Goal: Task Accomplishment & Management: Use online tool/utility

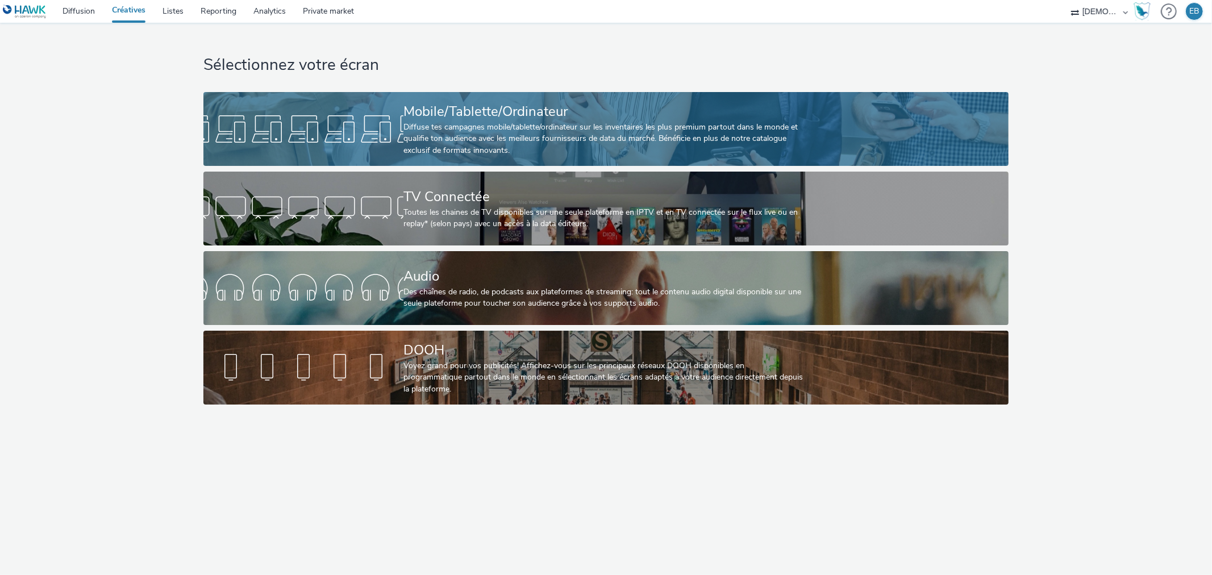
click at [480, 140] on div "Diffuse tes campagnes mobile/tablette/ordinateur sur les inventaires les plus p…" at bounding box center [604, 139] width 401 height 35
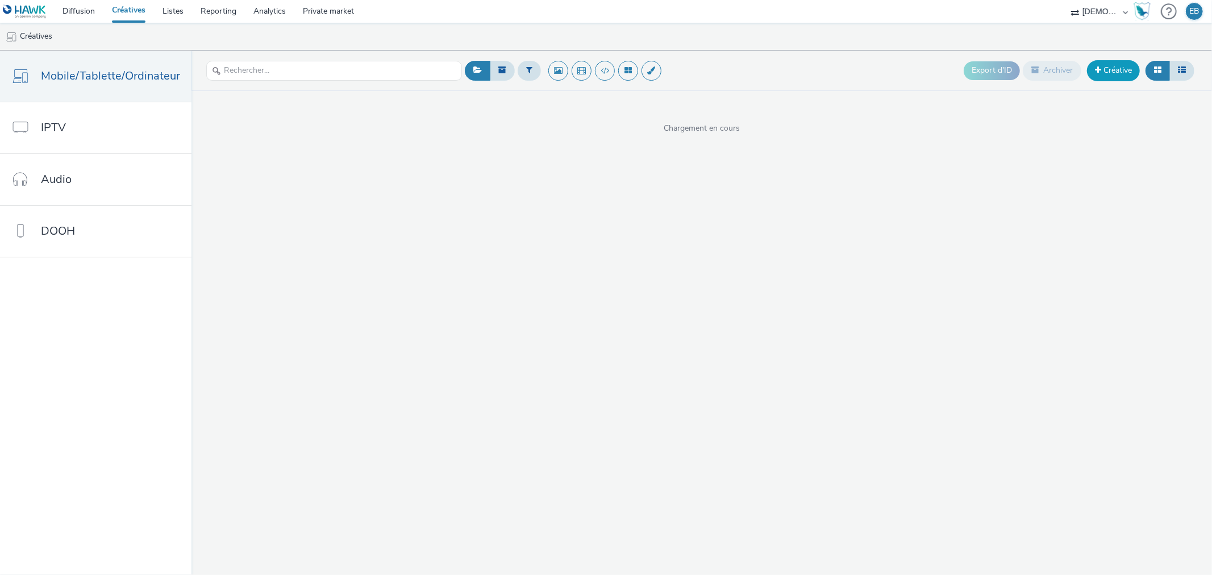
click at [1100, 78] on link "Créative" at bounding box center [1113, 70] width 53 height 20
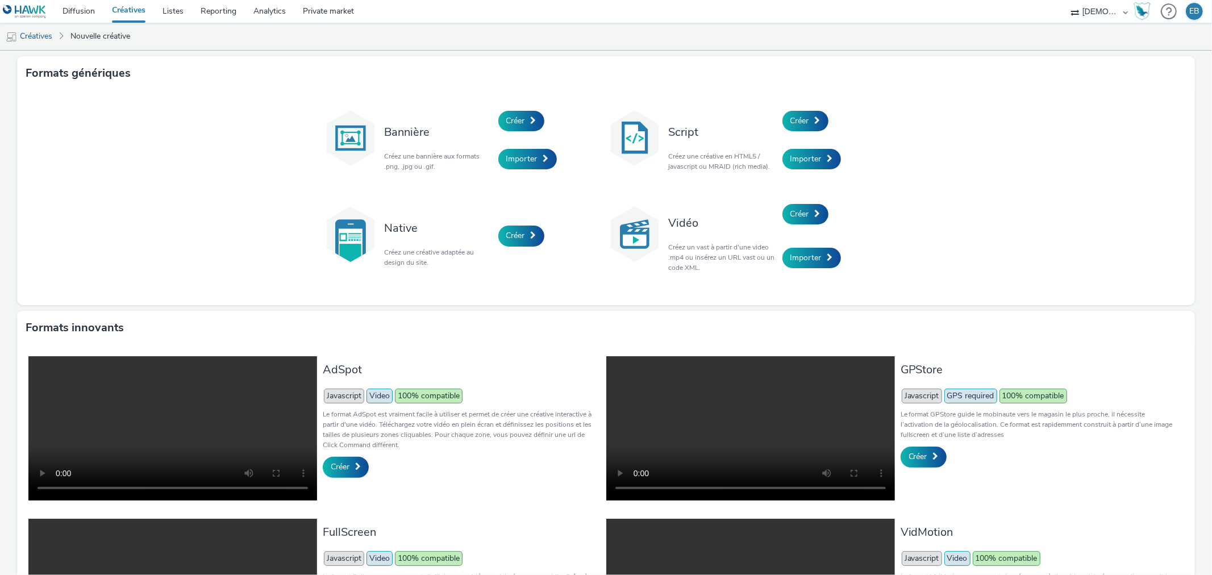
click at [811, 101] on div "Bannière Créez une bannière aux formats .png, .jpg ou .gif. Créer Importer Scri…" at bounding box center [606, 197] width 1178 height 215
click at [802, 116] on span "Créer" at bounding box center [800, 120] width 19 height 11
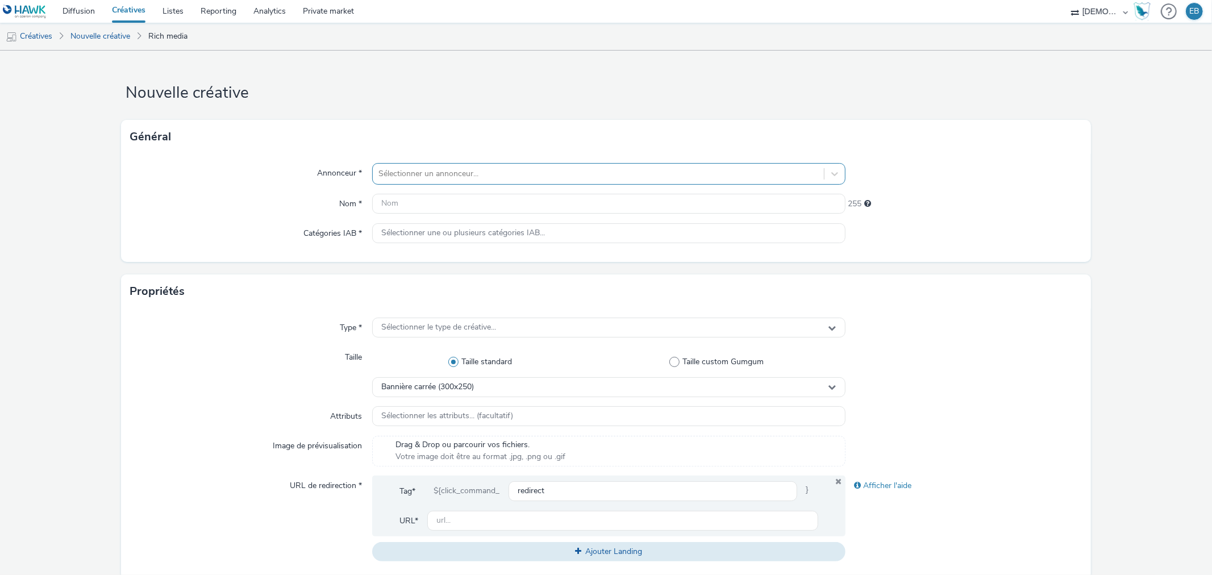
click at [563, 163] on div "Sélectionner un annonceur..." at bounding box center [608, 174] width 473 height 22
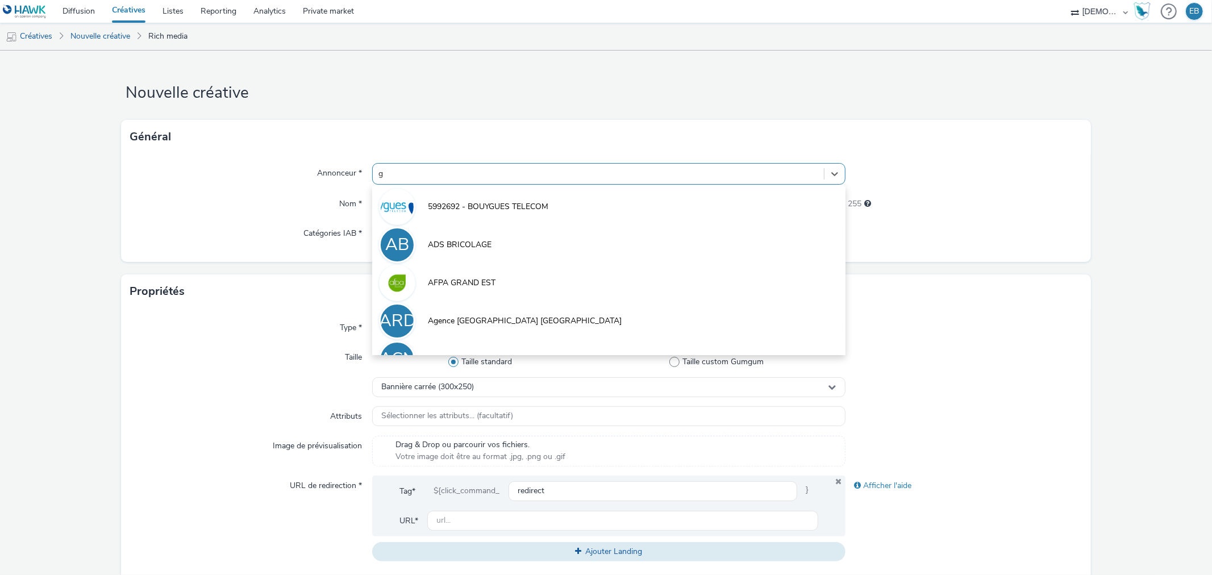
type input "gf"
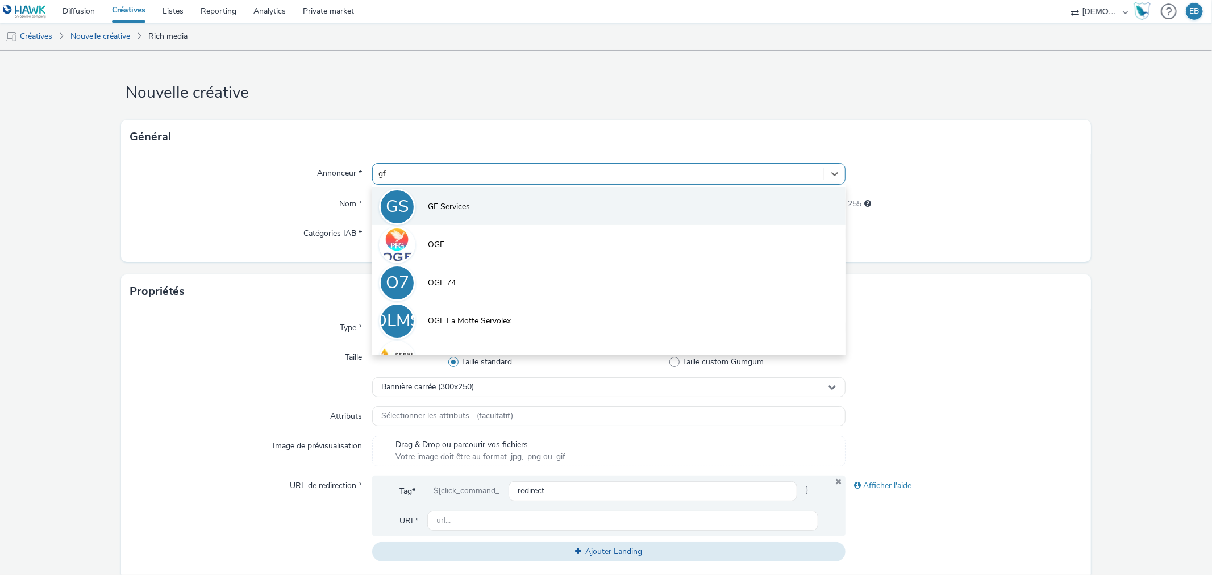
click at [572, 200] on li "GS GF Services" at bounding box center [608, 206] width 473 height 38
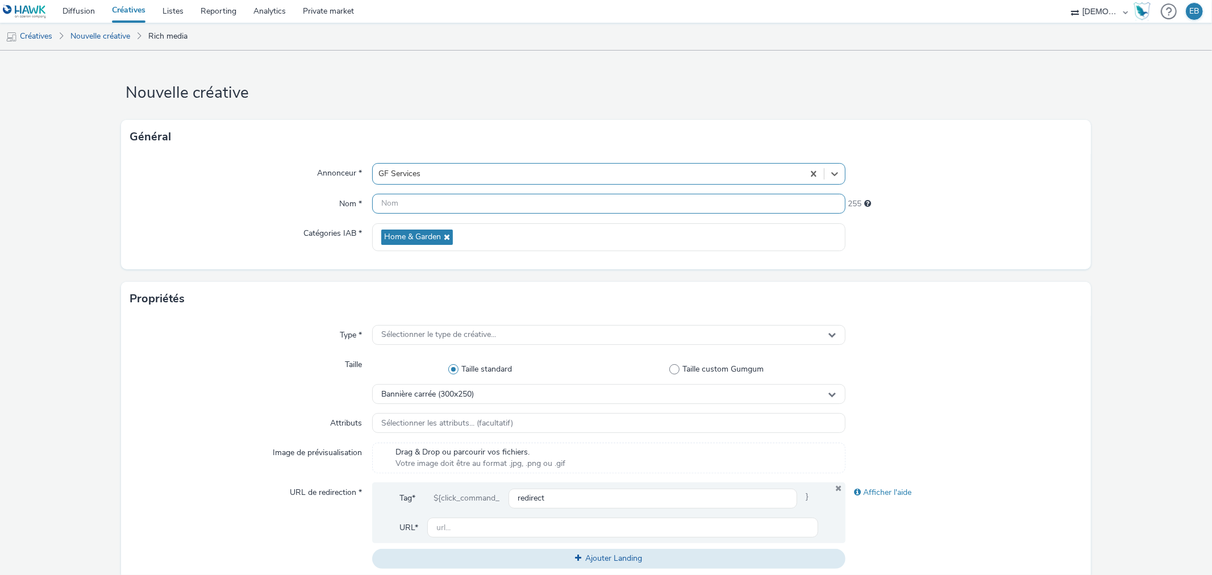
click at [492, 203] on input "text" at bounding box center [608, 204] width 473 height 20
type input "320x480_Offerte"
click at [485, 331] on span "Sélectionner le type de créative..." at bounding box center [438, 335] width 115 height 10
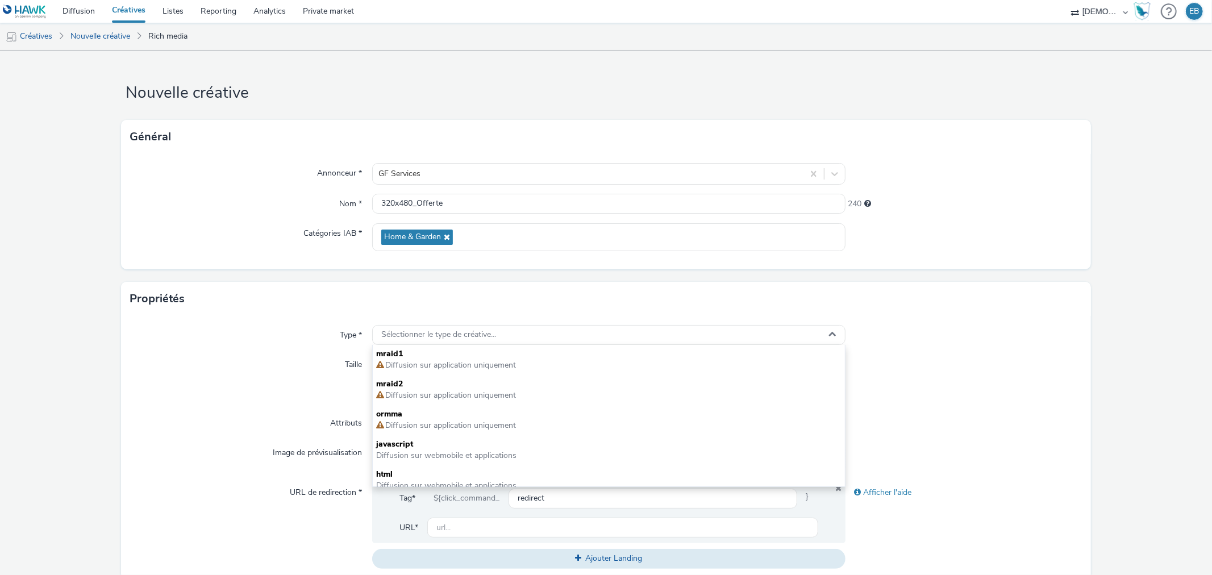
drag, startPoint x: 410, startPoint y: 469, endPoint x: 309, endPoint y: 516, distance: 112.2
click at [409, 469] on span "html" at bounding box center [608, 474] width 465 height 11
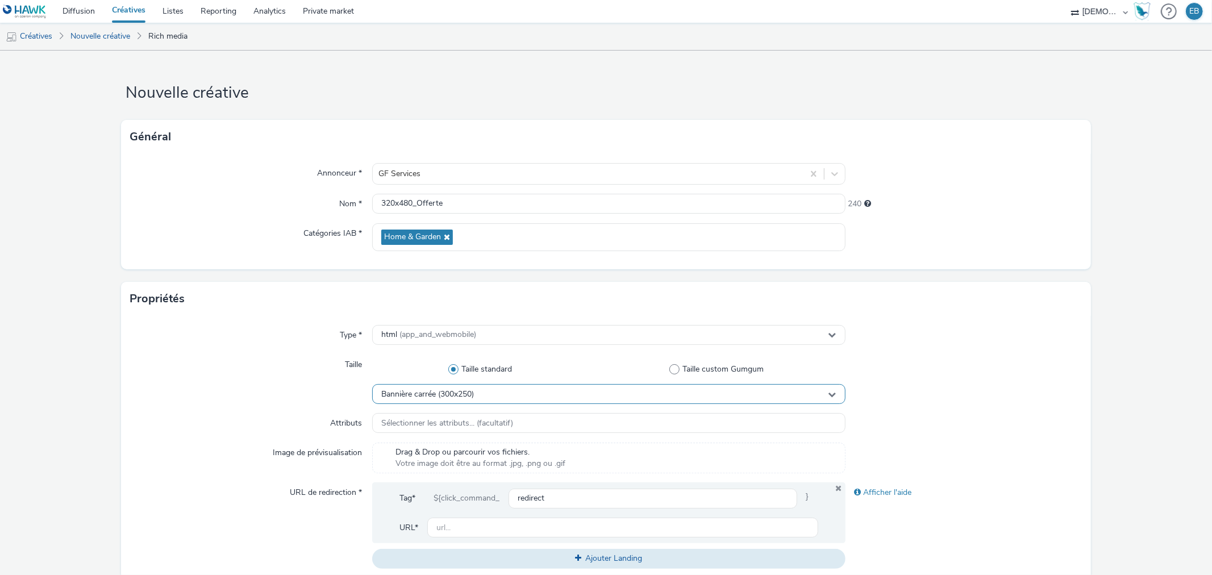
click at [529, 388] on div "Bannière carrée (300x250)" at bounding box center [608, 394] width 473 height 20
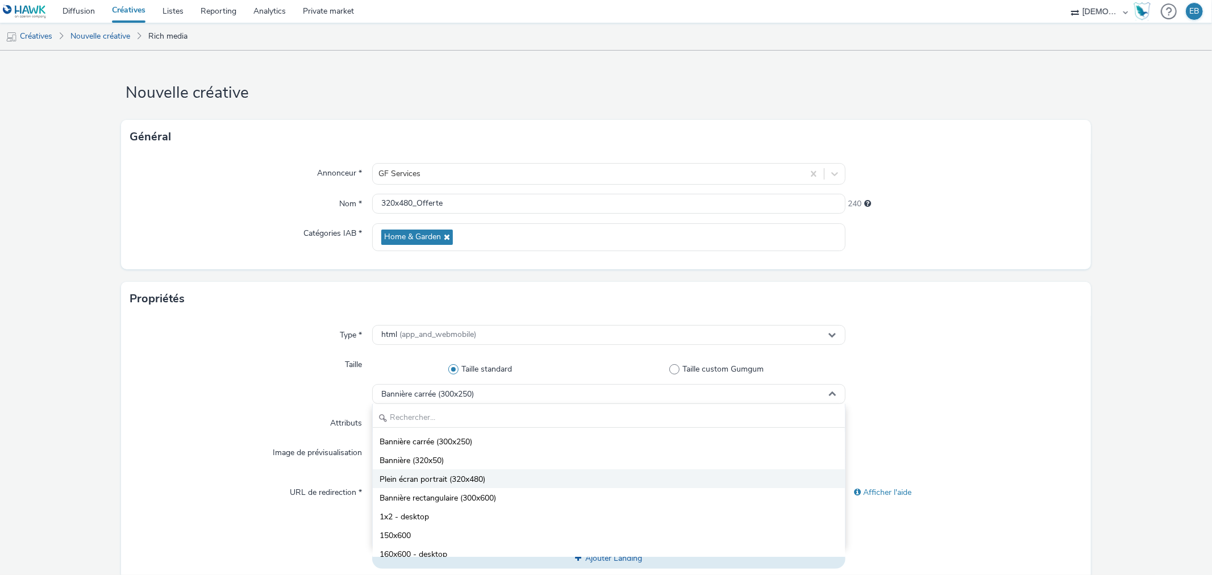
click at [413, 485] on span "Plein écran portrait (320x480)" at bounding box center [433, 479] width 106 height 11
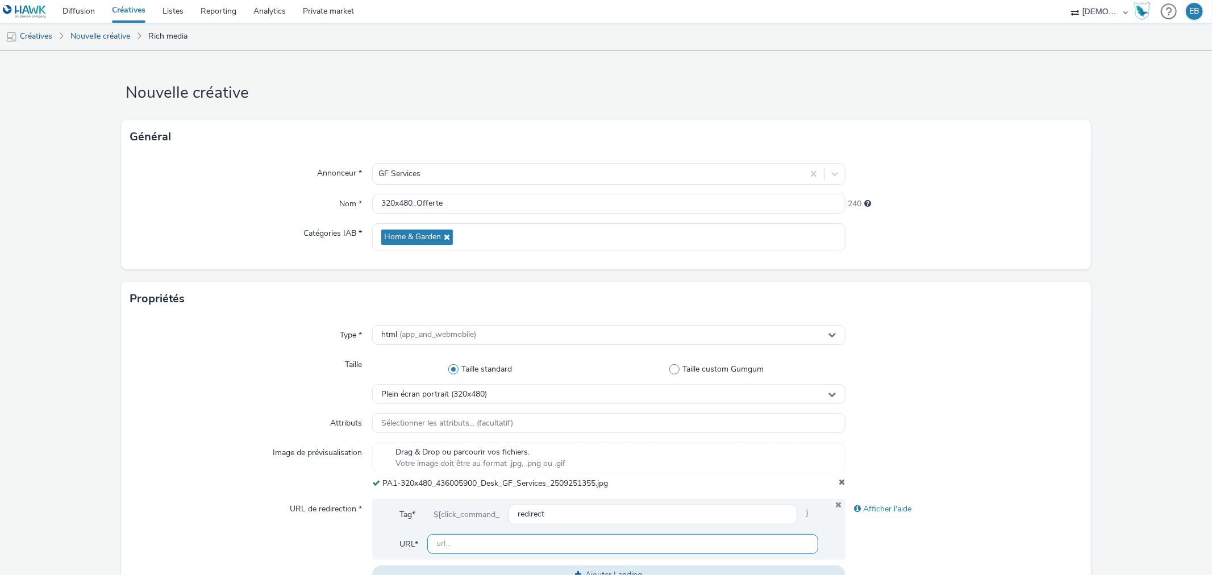
click at [546, 541] on input "text" at bounding box center [622, 544] width 391 height 20
paste input "https://www.reparstores.com/rendez-vous/71/saone-et-loire/chalon-sur-saone?utm_…"
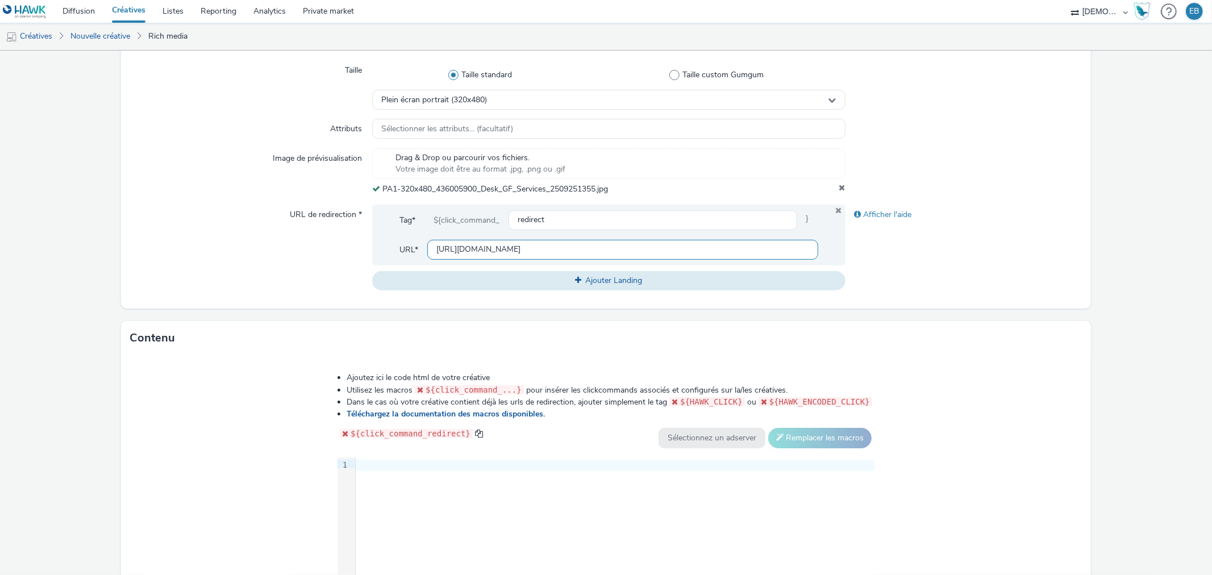
scroll to position [315, 0]
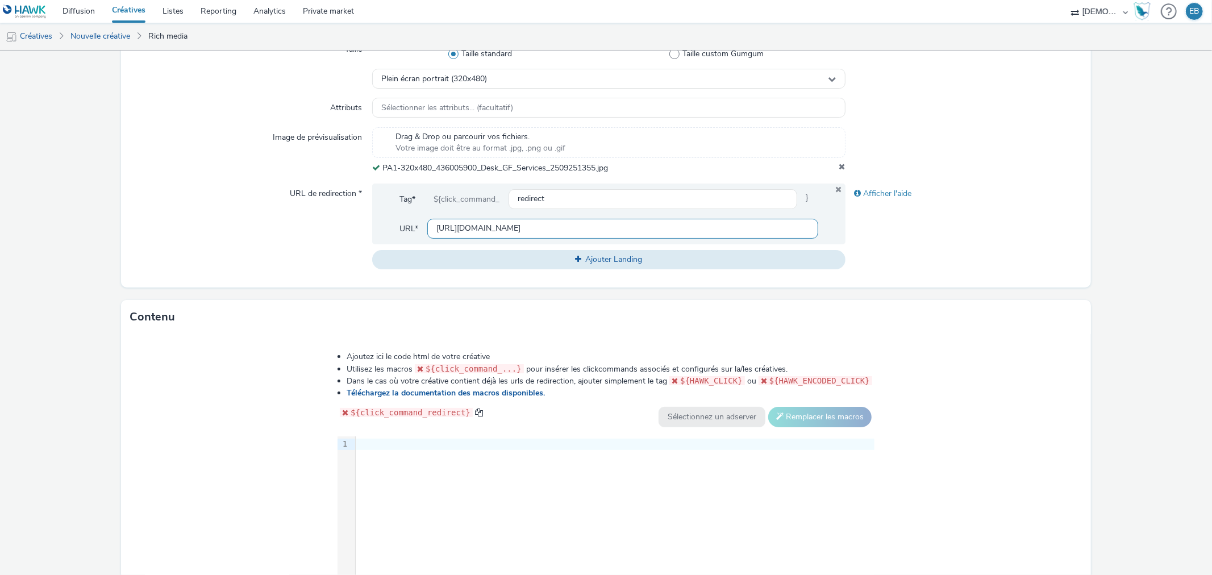
type input "https://www.reparstores.com/rendez-vous/71/saone-et-loire/chalon-sur-saone?utm_…"
drag, startPoint x: 106, startPoint y: 6, endPoint x: 73, endPoint y: 68, distance: 70.7
click at [0, 163] on form "Nouvelle créative Général Annonceur * GF Services Nom * 320x480_Offerte 240 Cat…" at bounding box center [606, 209] width 1212 height 949
click at [484, 447] on div at bounding box center [615, 444] width 519 height 11
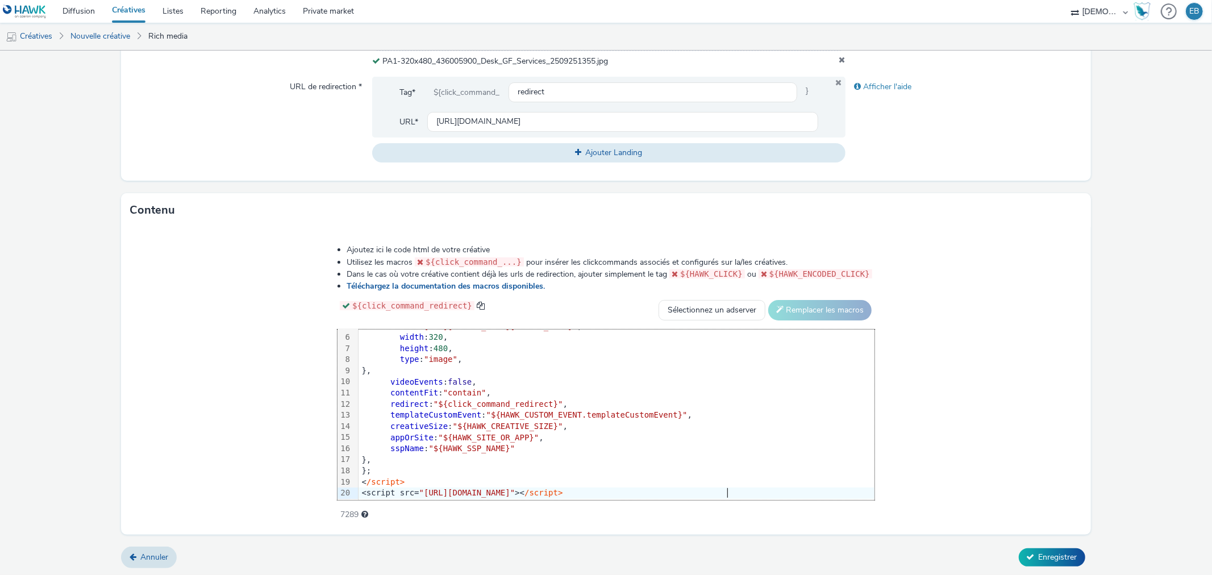
scroll to position [423, 0]
click at [1029, 553] on button "Enregistrer" at bounding box center [1052, 557] width 67 height 18
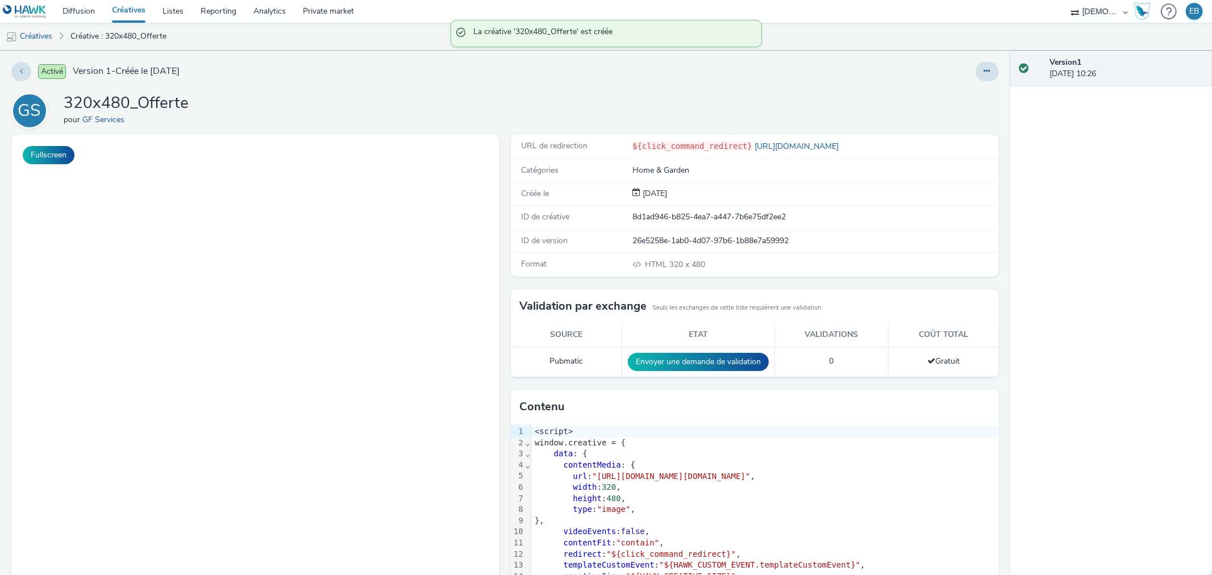
click at [962, 82] on div "Activé Version 1 - Créée le 29 septembre 2025 GS 320x480_Offerte pour GF Servic…" at bounding box center [505, 313] width 1011 height 525
click at [977, 82] on div "Activé Version 1 - Créée le 29 septembre 2025 GS 320x480_Offerte pour GF Servic…" at bounding box center [505, 313] width 1011 height 525
click at [984, 73] on icon at bounding box center [987, 71] width 6 height 8
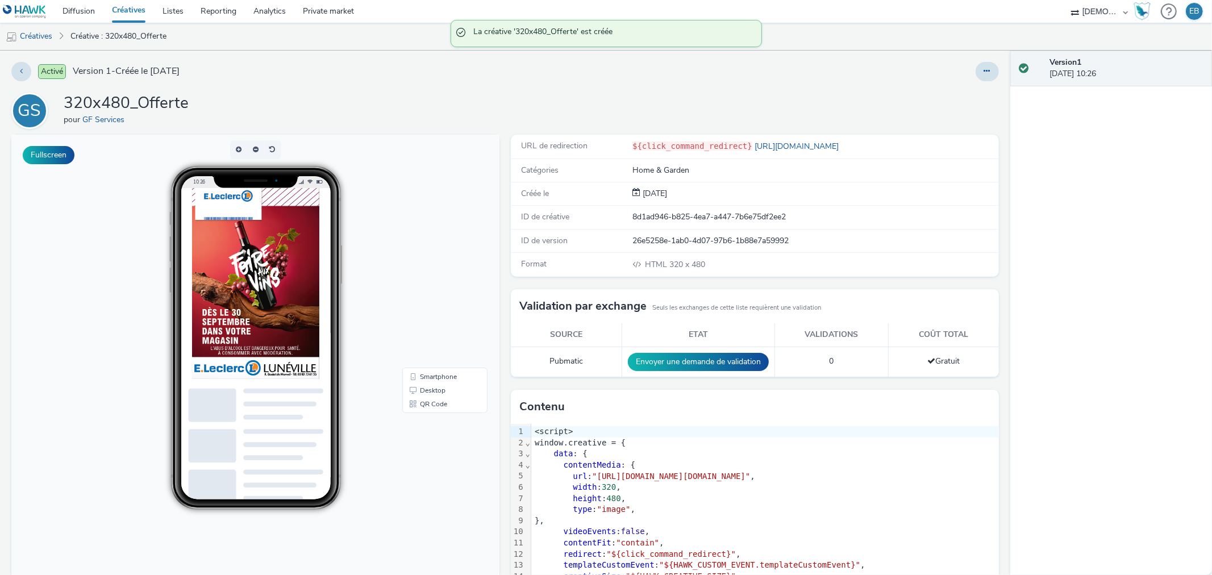
click at [965, 82] on div "Activé Version 1 - Créée le 29 septembre 2025 GS 320x480_Offerte pour GF Servic…" at bounding box center [505, 313] width 1011 height 525
click at [976, 78] on div at bounding box center [987, 71] width 23 height 19
click at [976, 80] on div at bounding box center [987, 71] width 23 height 19
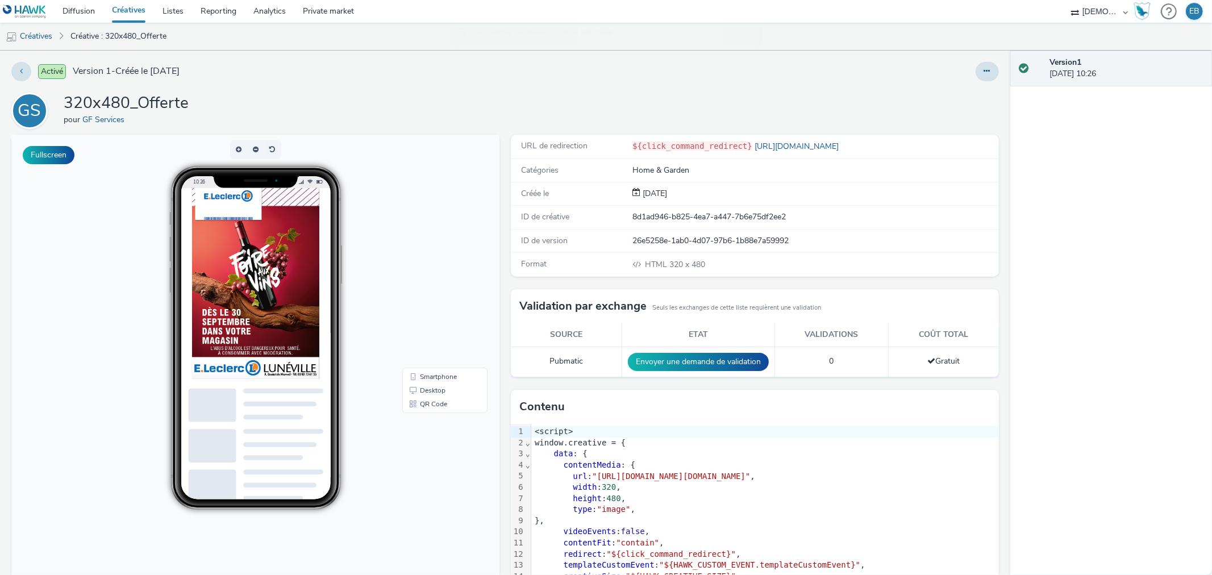
click at [980, 59] on div "Activé Version 1 - Créée le 29 septembre 2025 GS 320x480_Offerte pour GF Servic…" at bounding box center [505, 313] width 1011 height 525
click at [986, 62] on div at bounding box center [987, 71] width 23 height 19
click at [976, 64] on button at bounding box center [987, 71] width 23 height 19
click at [944, 87] on link "Modifier" at bounding box center [956, 94] width 85 height 23
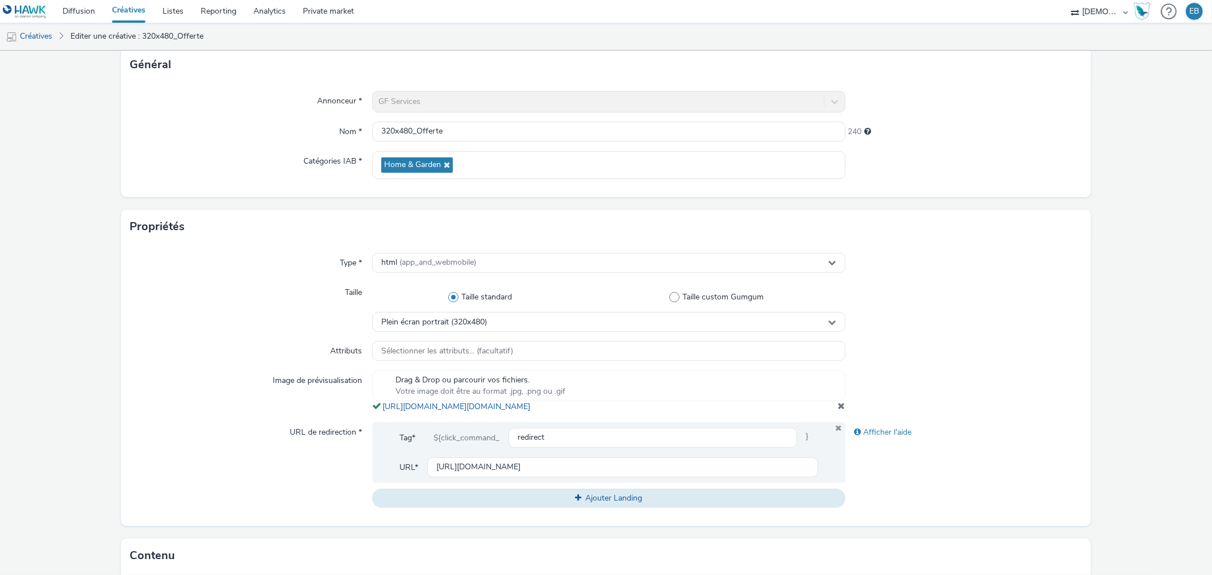
scroll to position [189, 0]
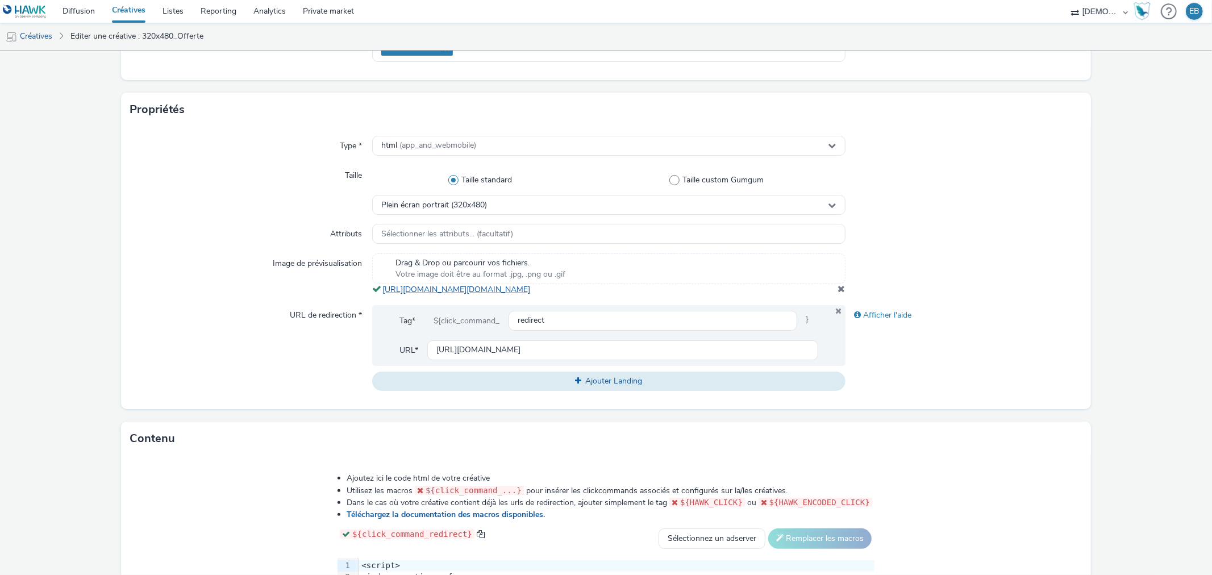
drag, startPoint x: 624, startPoint y: 303, endPoint x: 382, endPoint y: 292, distance: 241.8
click at [382, 292] on div "Drag & Drop ou parcourir vos fichiers. Votre image doit être au format .jpg, .p…" at bounding box center [608, 275] width 473 height 42
copy link "https://tabmo-cdn.s3.eu-west-1.amazonaws.com/hawk.tabmo.io/organizations/38dc92…"
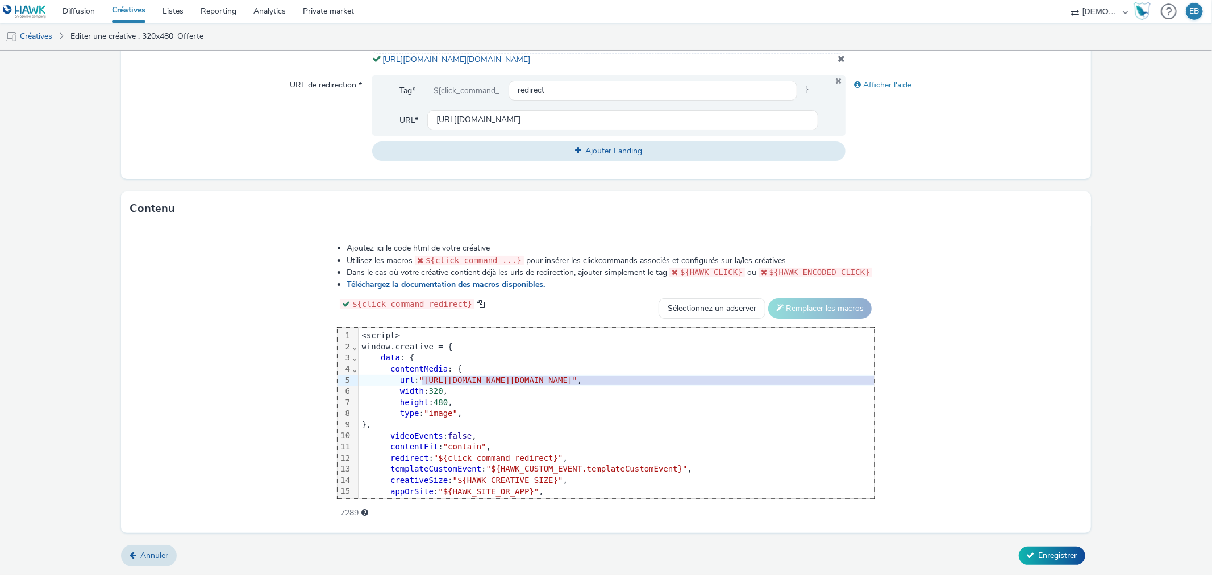
drag, startPoint x: 286, startPoint y: 376, endPoint x: 980, endPoint y: 384, distance: 694.1
click at [578, 384] on span ""https://tabmo-cdn.s3.eu-west-1.amazonaws.com/hawk.tabmo.io/organizations/38dc9…" at bounding box center [498, 380] width 158 height 9
click at [1029, 550] on button "Enregistrer" at bounding box center [1052, 556] width 67 height 18
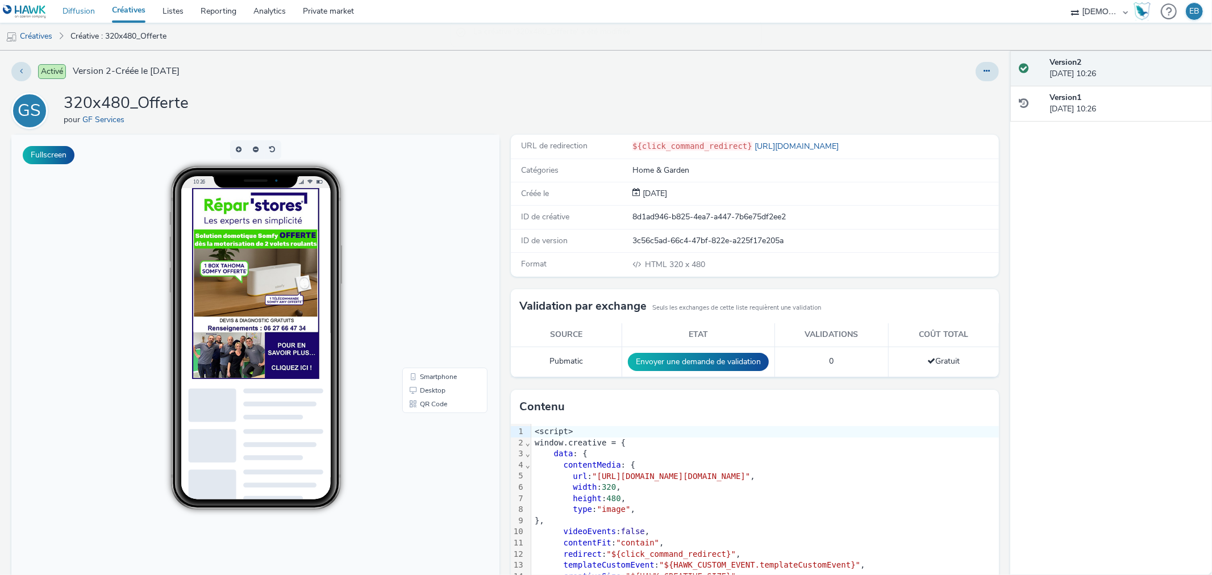
click at [86, 2] on link "Diffusion" at bounding box center [78, 11] width 49 height 23
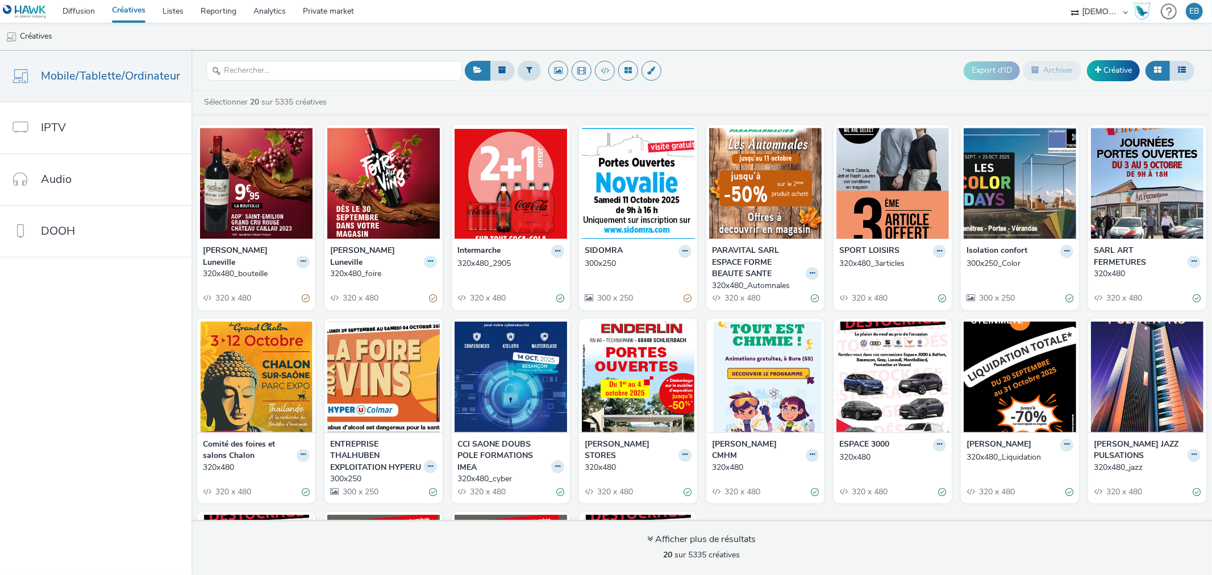
click at [425, 257] on button at bounding box center [430, 262] width 13 height 13
click at [416, 270] on link "Modifier" at bounding box center [394, 281] width 85 height 23
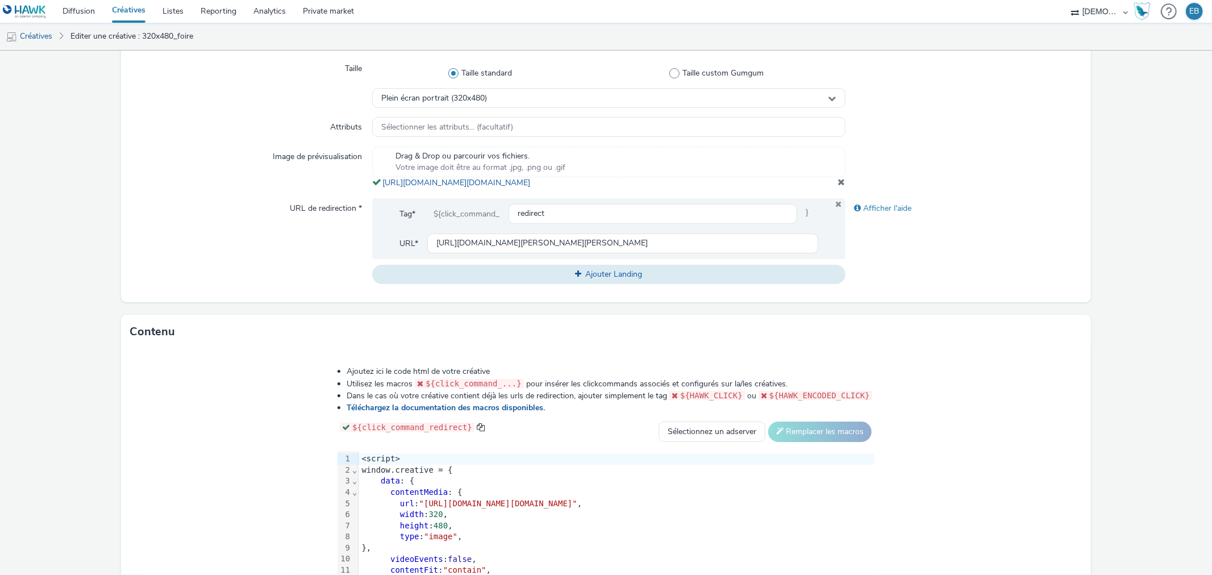
scroll to position [430, 0]
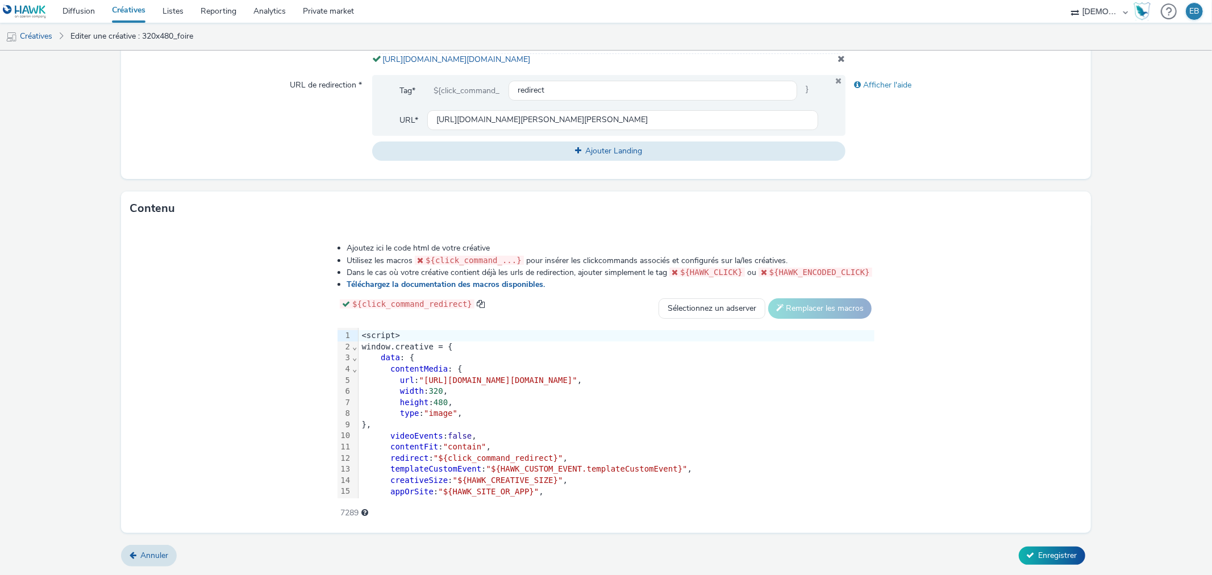
click at [536, 384] on span ""[URL][DOMAIN_NAME][DOMAIN_NAME]"" at bounding box center [498, 380] width 158 height 9
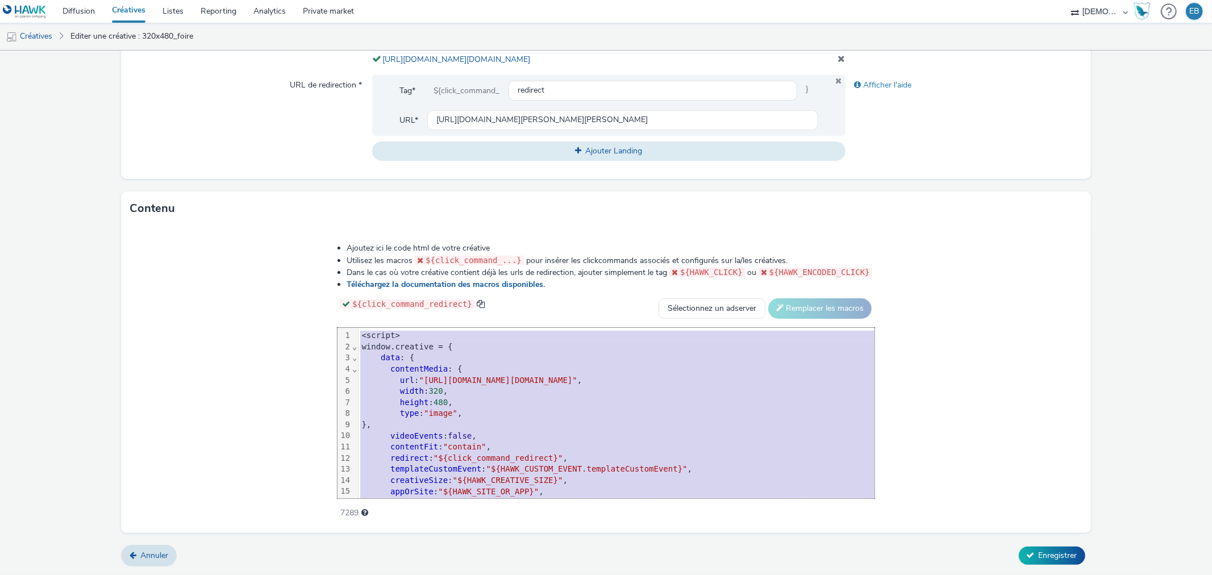
copy div "<script> window.creative = { data : { contentMedia : { url : "[URL][DOMAIN_NAME…"
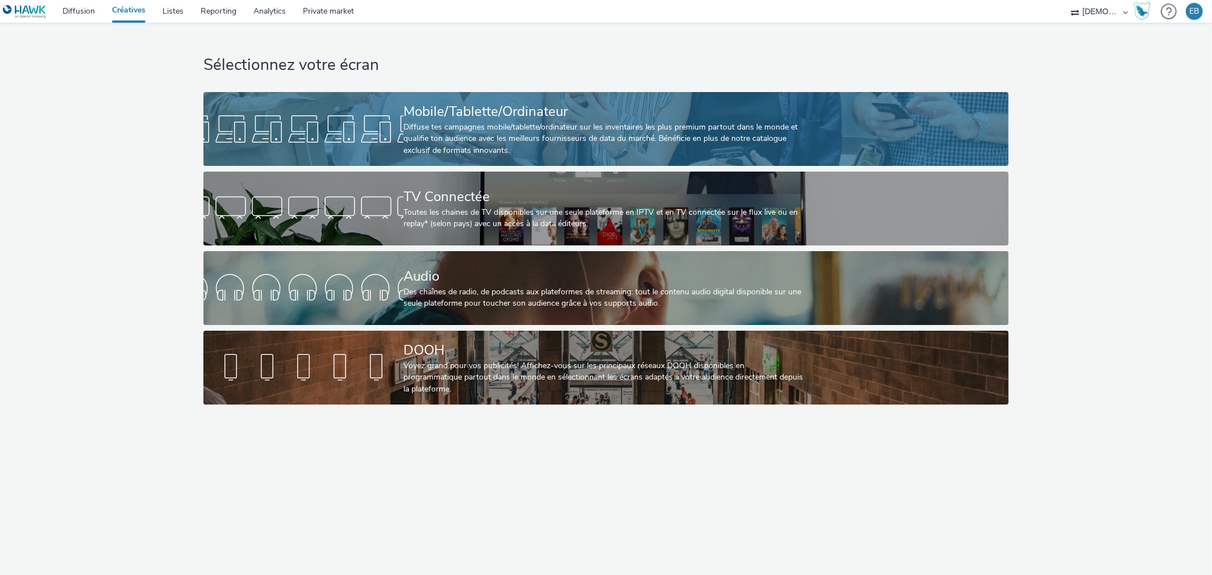
click at [809, 131] on link "Mobile/Tablette/Ordinateur Diffuse tes campagnes mobile/tablette/ordinateur sur…" at bounding box center [605, 129] width 805 height 74
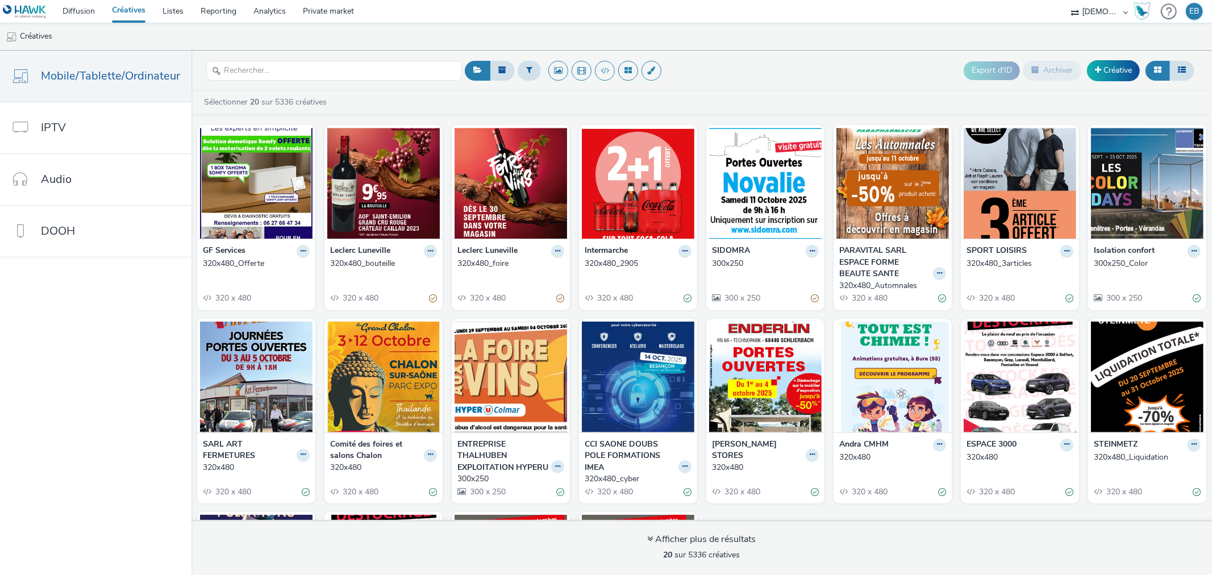
click at [289, 252] on div "GF Services" at bounding box center [256, 251] width 107 height 13
click at [301, 251] on icon at bounding box center [303, 251] width 5 height 7
click at [269, 265] on link "Modifier" at bounding box center [267, 271] width 85 height 23
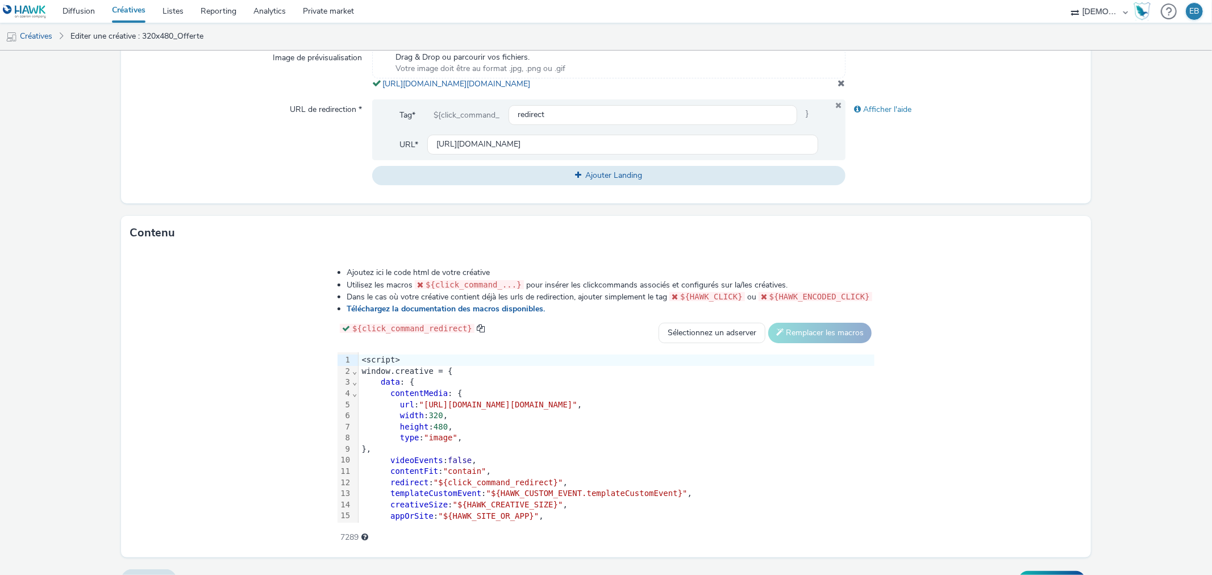
scroll to position [367, 0]
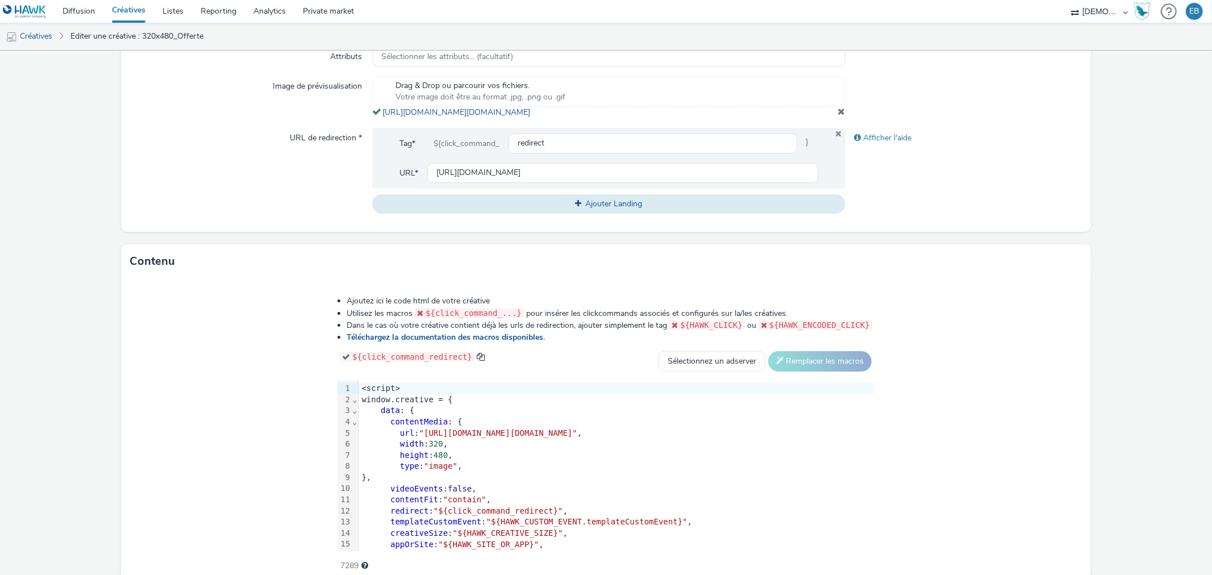
drag, startPoint x: 643, startPoint y: 120, endPoint x: 369, endPoint y: 115, distance: 274.0
click at [372, 115] on div "Drag & Drop ou parcourir vos fichiers. Votre image doit être au format .jpg, .p…" at bounding box center [608, 97] width 473 height 42
copy span "https://tabmo-cdn.s3.eu-west-1.amazonaws.com/hawk.tabmo.io/organizations/38dc92…"
drag, startPoint x: 286, startPoint y: 445, endPoint x: 984, endPoint y: 446, distance: 697.4
click at [578, 438] on span ""https://tabmo-cdn.s3.eu-west-1.amazonaws.com/hawk.tabmo.io/organizations/38dc9…" at bounding box center [498, 433] width 158 height 9
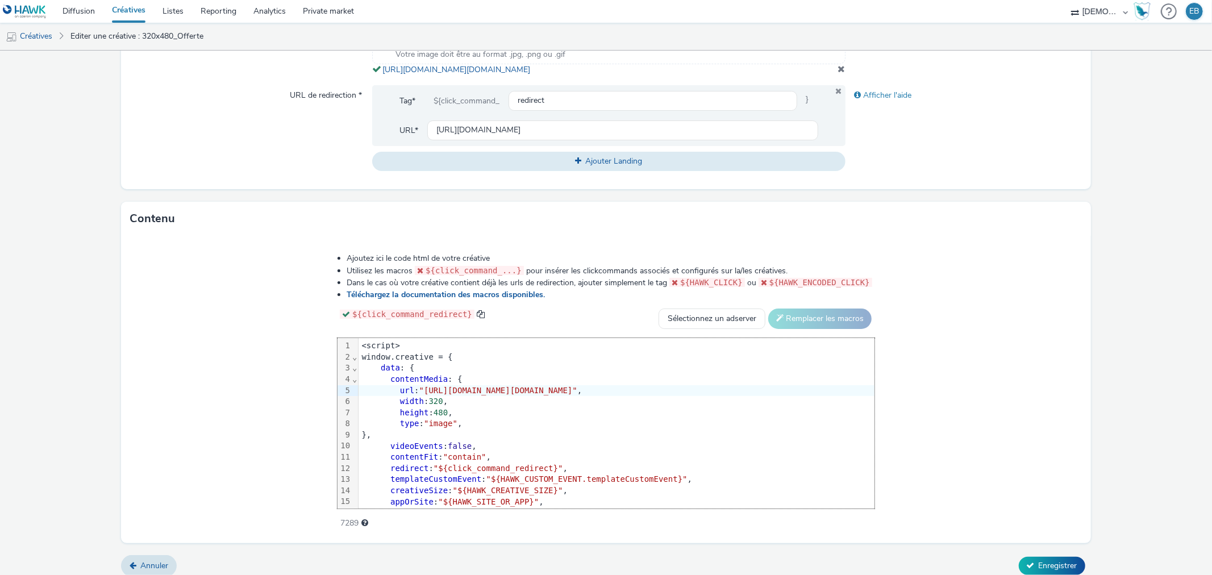
scroll to position [430, 0]
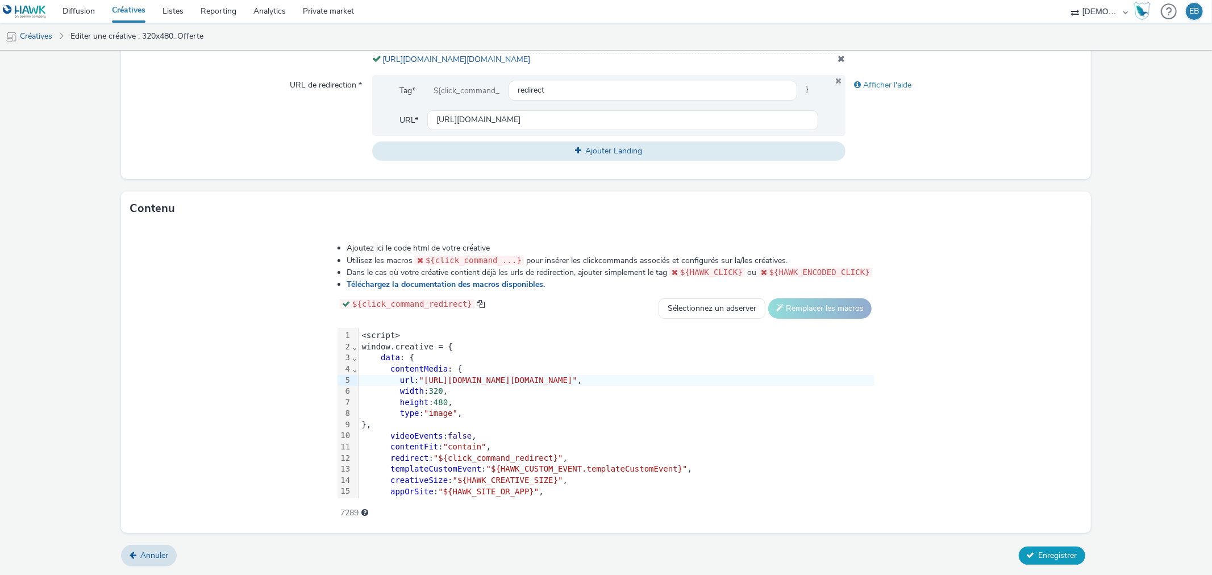
click at [1053, 555] on span "Enregistrer" at bounding box center [1058, 555] width 39 height 11
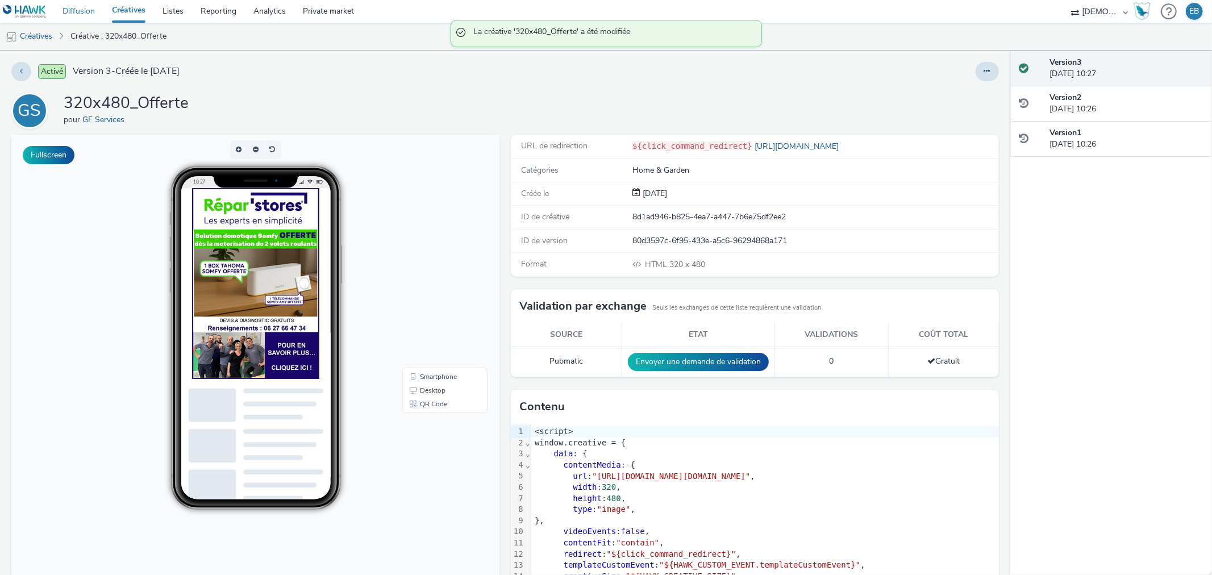
click at [80, 9] on link "Diffusion" at bounding box center [78, 11] width 49 height 23
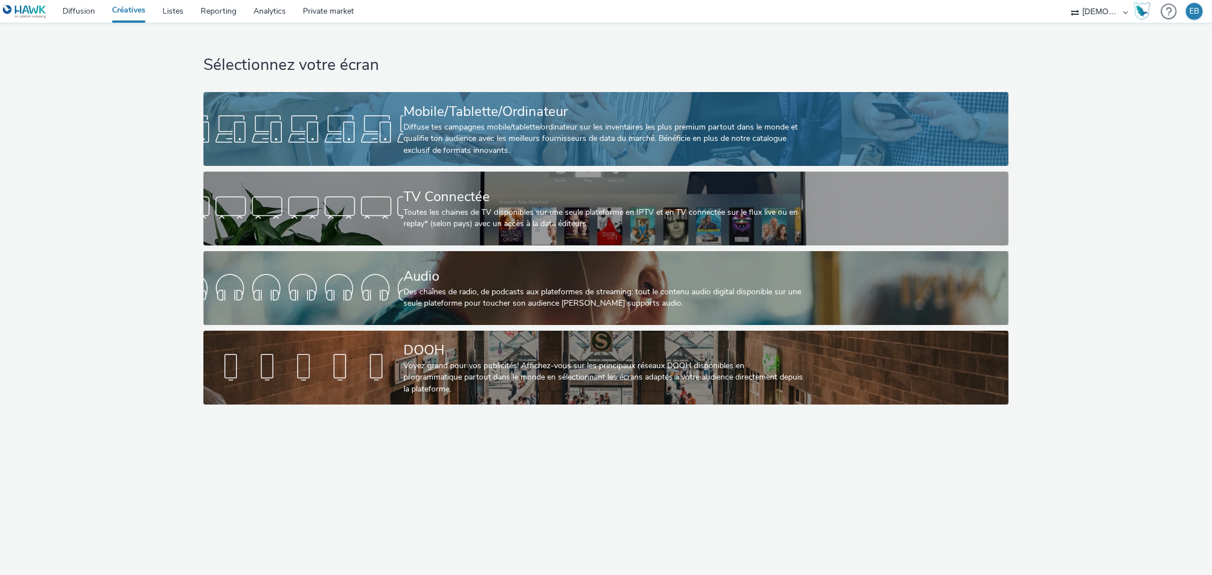
click at [364, 97] on link "Mobile/Tablette/Ordinateur Diffuse tes campagnes mobile/tablette/ordinateur sur…" at bounding box center [605, 129] width 805 height 74
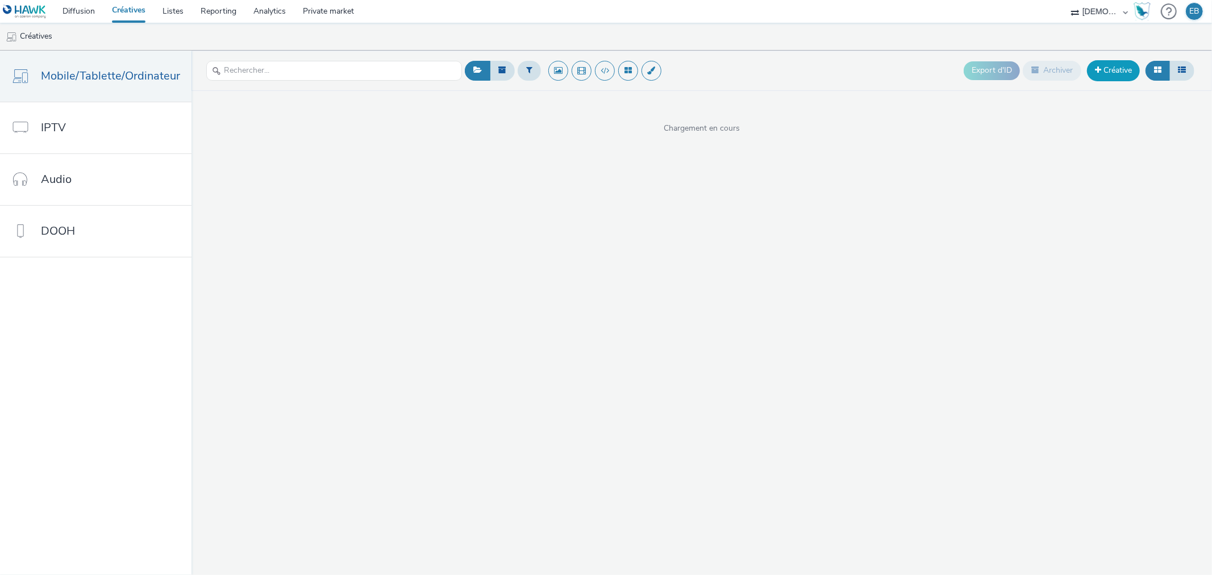
click at [1107, 72] on link "Créative" at bounding box center [1113, 70] width 53 height 20
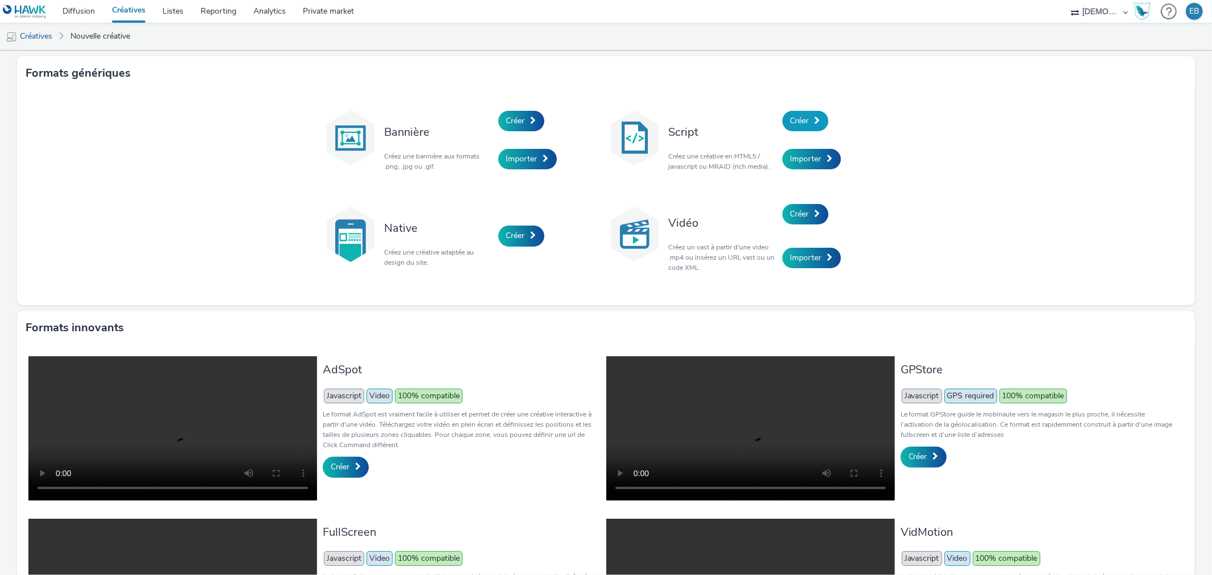
click at [814, 128] on link "Créer" at bounding box center [806, 121] width 46 height 20
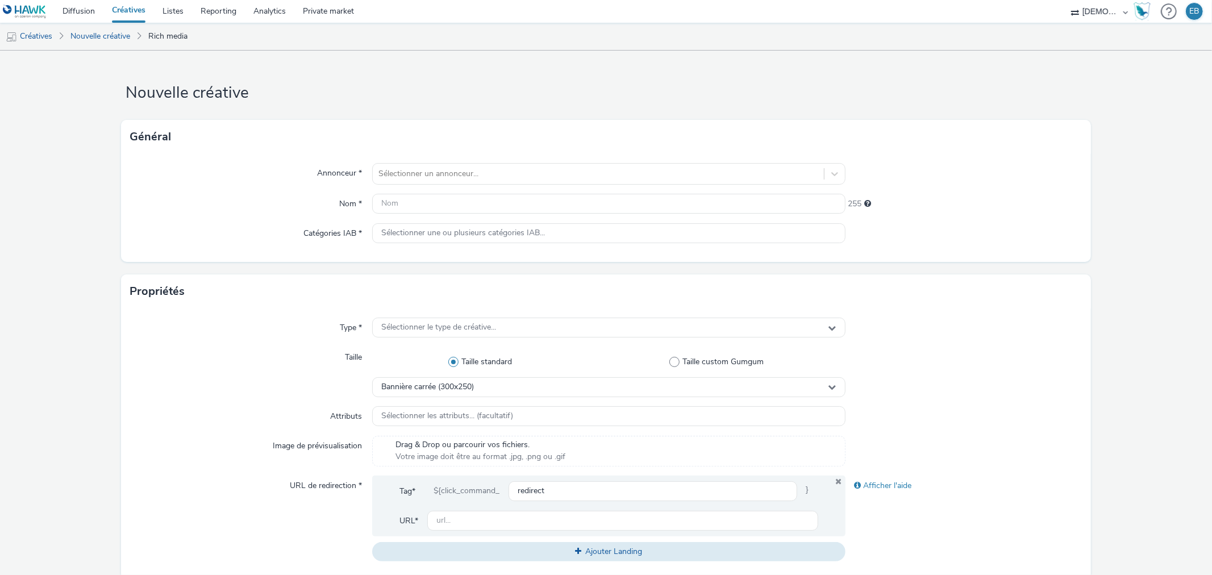
click at [505, 126] on div "Général" at bounding box center [606, 137] width 970 height 34
click at [504, 144] on div "Général" at bounding box center [606, 137] width 970 height 34
click at [441, 194] on input "text" at bounding box center [608, 204] width 473 height 20
click at [447, 174] on div at bounding box center [598, 174] width 439 height 14
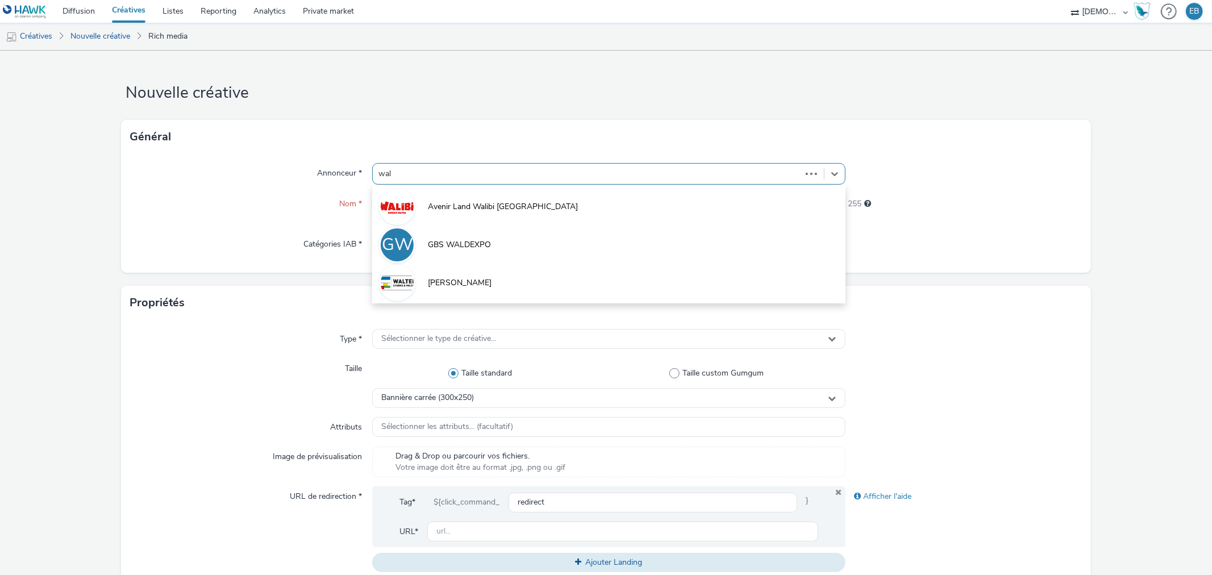
type input "wali"
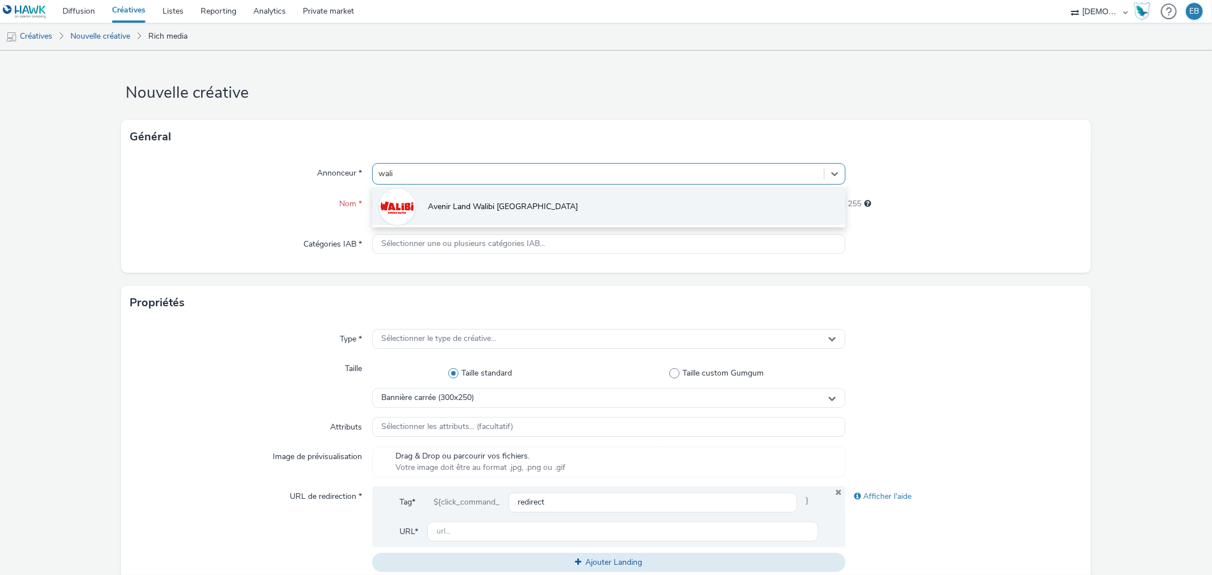
click at [467, 194] on li "Avenir Land Walibi Rhône Alpes" at bounding box center [608, 206] width 473 height 38
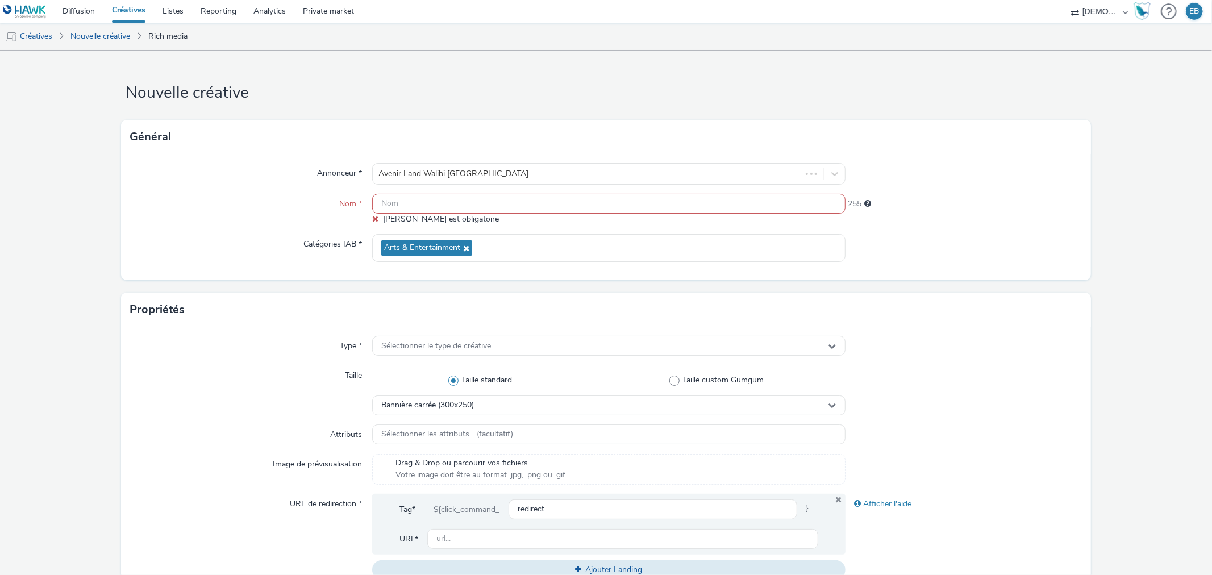
click at [448, 202] on input "text" at bounding box center [608, 204] width 473 height 20
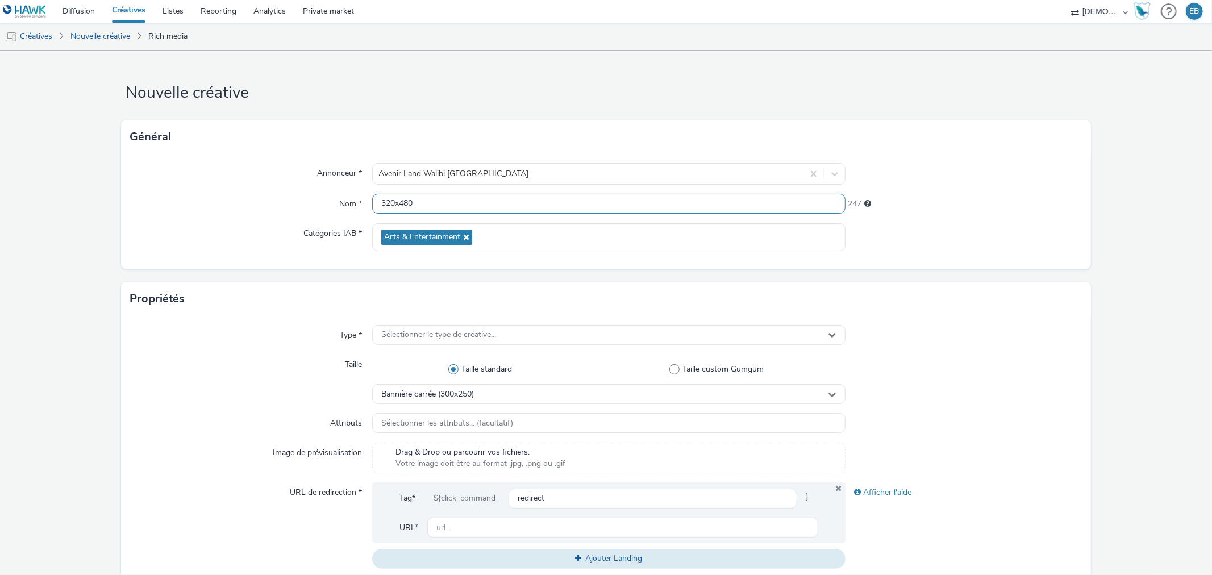
click at [444, 205] on input "320x480_" at bounding box center [608, 204] width 473 height 20
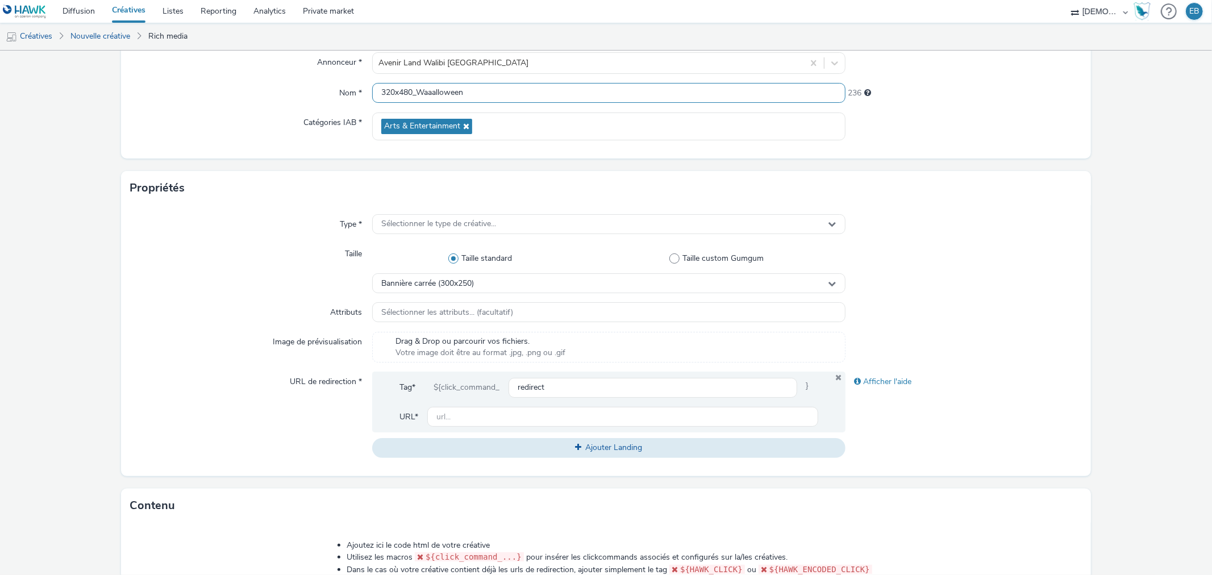
scroll to position [126, 0]
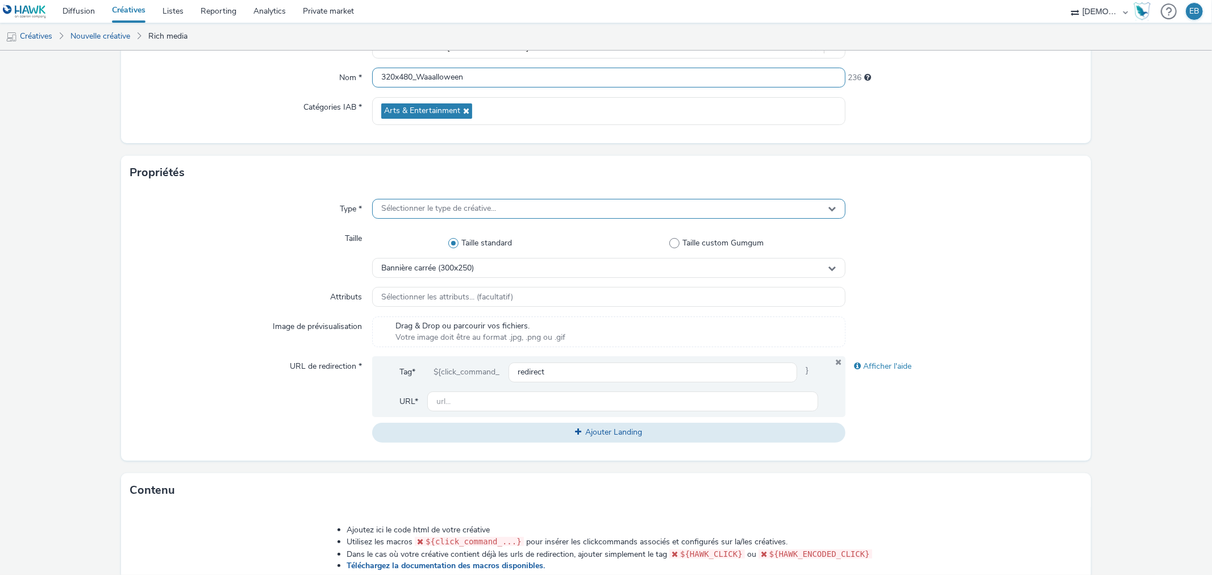
type input "320x480_Waaalloween"
click at [475, 212] on span "Sélectionner le type de créative..." at bounding box center [438, 209] width 115 height 10
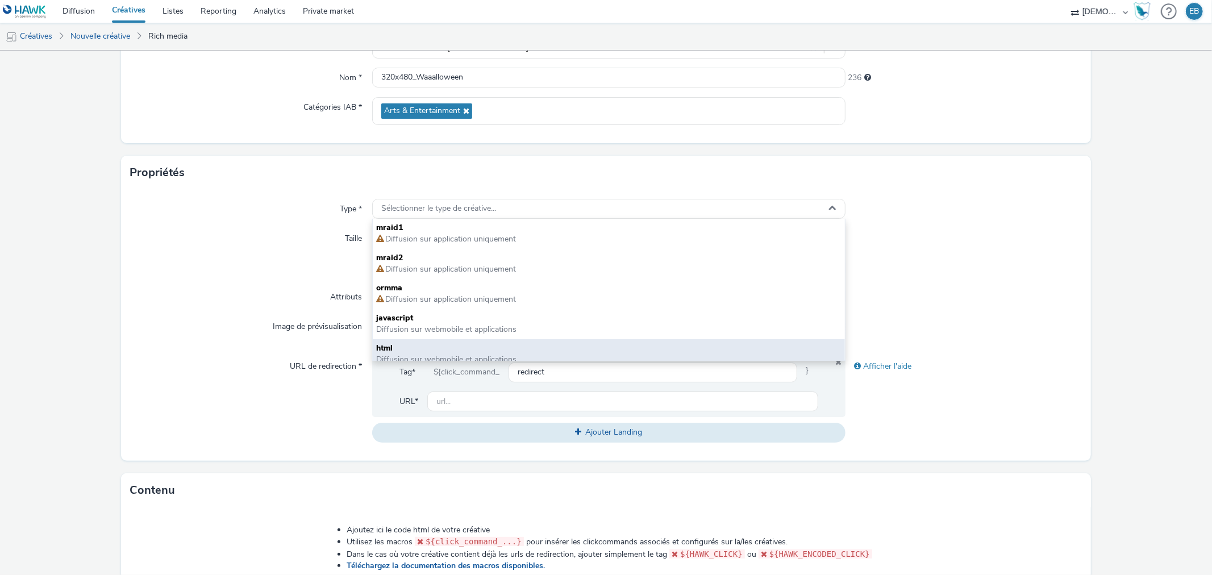
click at [404, 339] on div "html Diffusion sur webmobile et applications" at bounding box center [609, 354] width 472 height 30
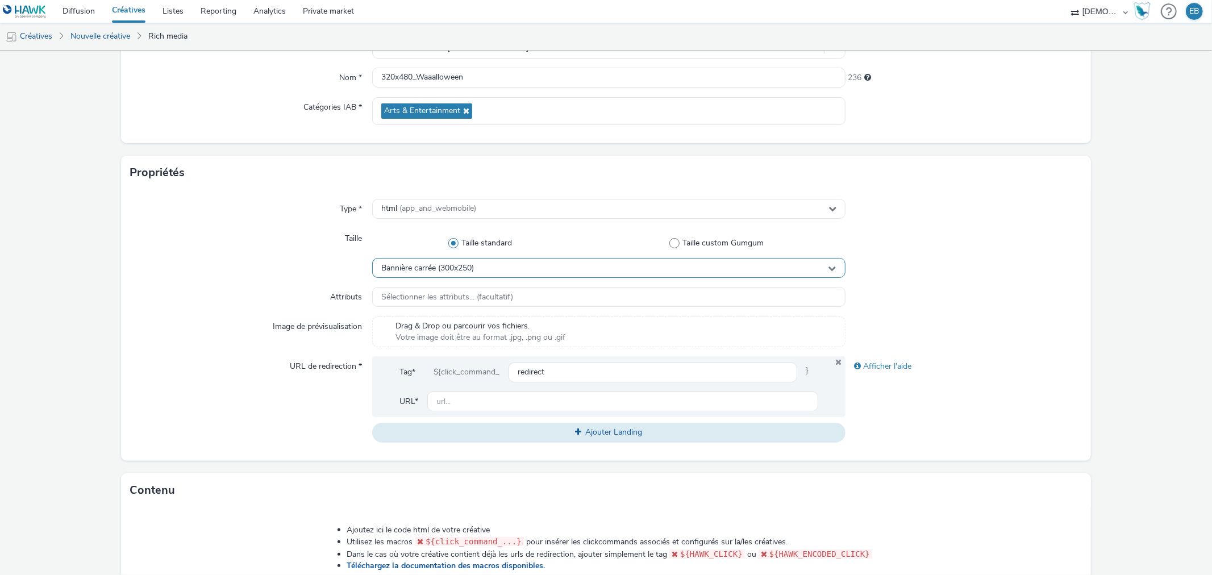
click at [479, 271] on div "Bannière carrée (300x250)" at bounding box center [608, 268] width 473 height 20
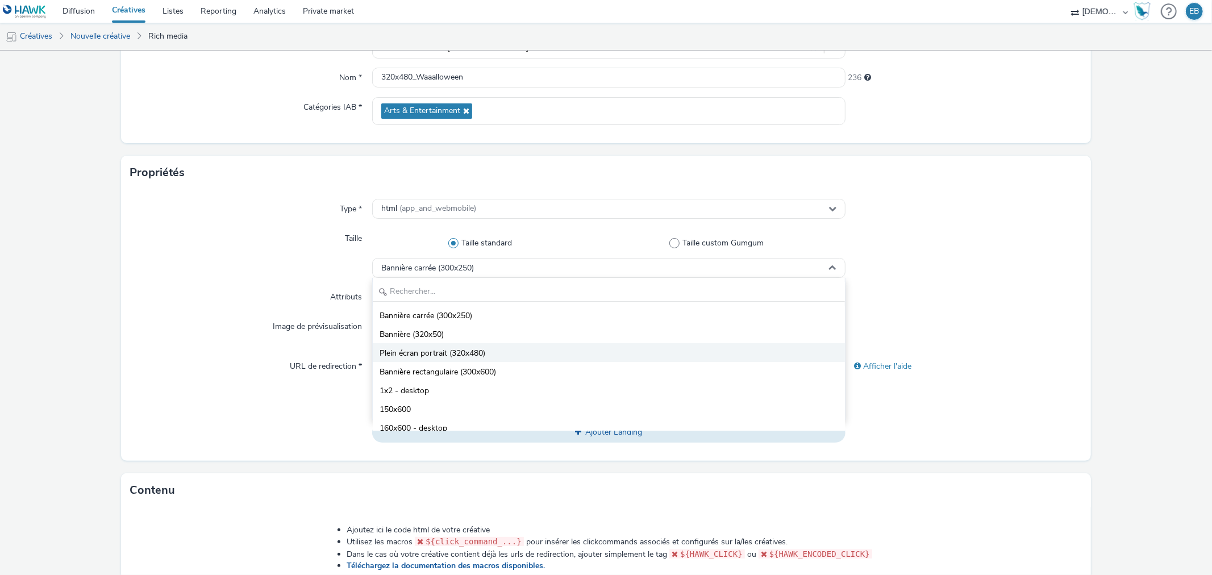
click at [450, 353] on span "Plein écran portrait (320x480)" at bounding box center [433, 353] width 106 height 11
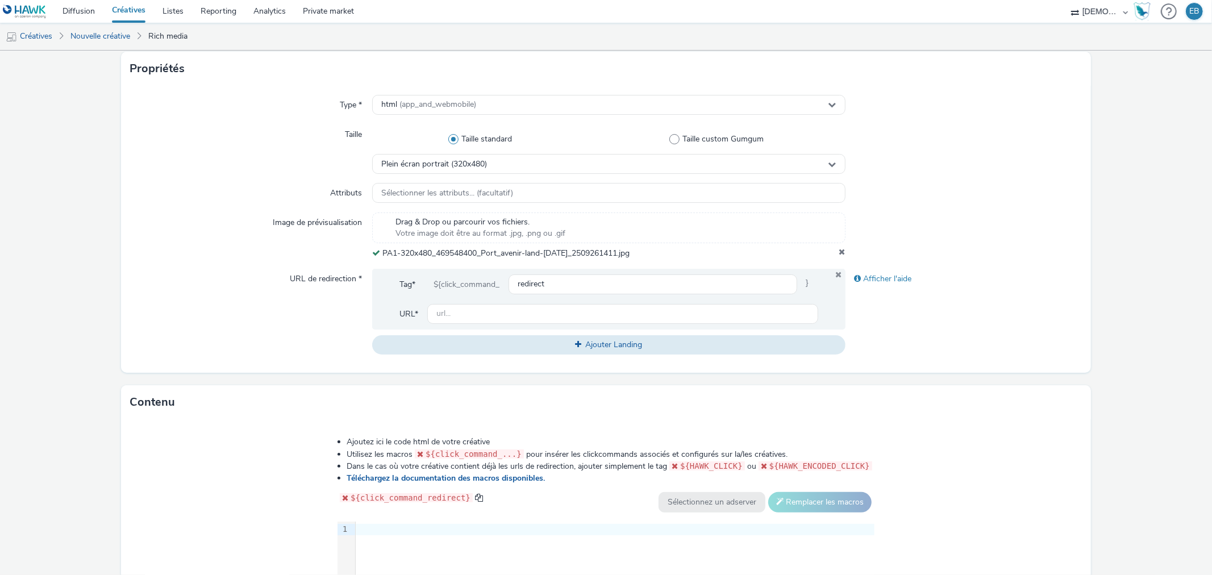
scroll to position [315, 0]
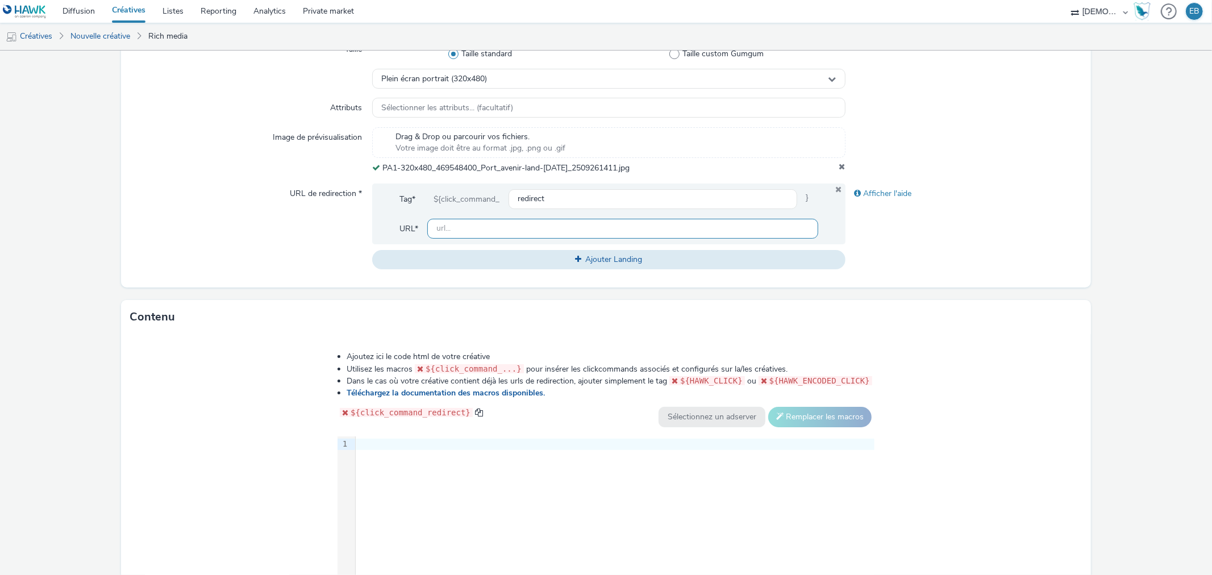
click at [502, 233] on input "text" at bounding box center [622, 229] width 391 height 20
paste input "https://ad.doubleclick.net/ddm/trackclk/N984722.5474577EBRA/B34141030.430391049…"
type input "https://ad.doubleclick.net/ddm/trackclk/N984722.5474577EBRA/B34141030.430391049…"
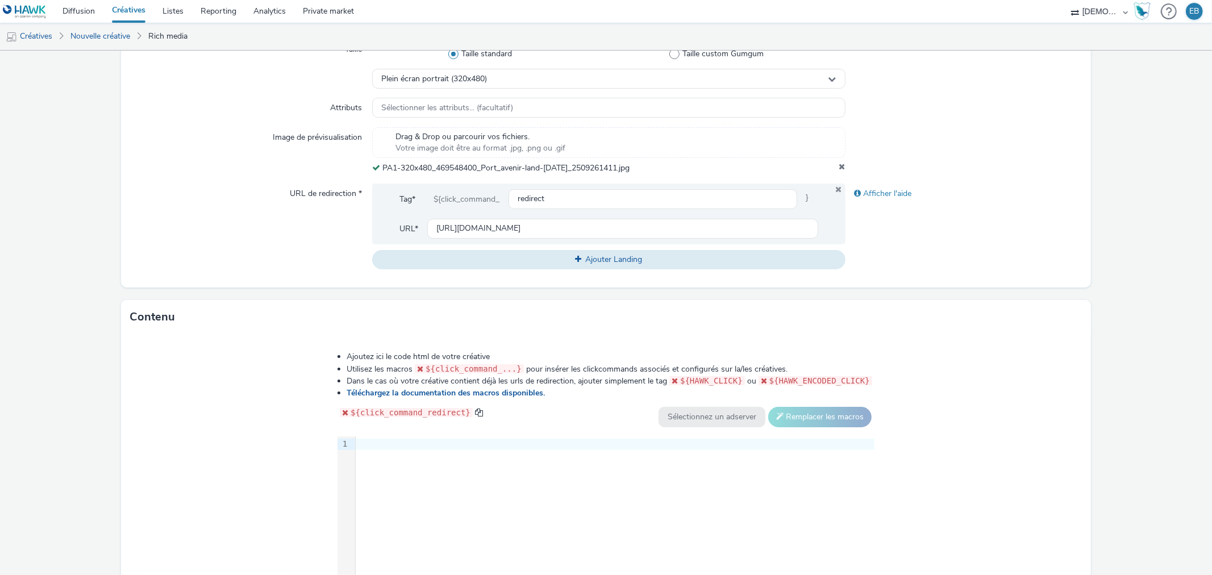
click at [499, 408] on div "${click_command_redirect} Sélectionnez un adserver Sizmek DCM Adform Sting Remp…" at bounding box center [606, 417] width 537 height 20
click at [484, 468] on div "9 1 ›" at bounding box center [606, 522] width 537 height 171
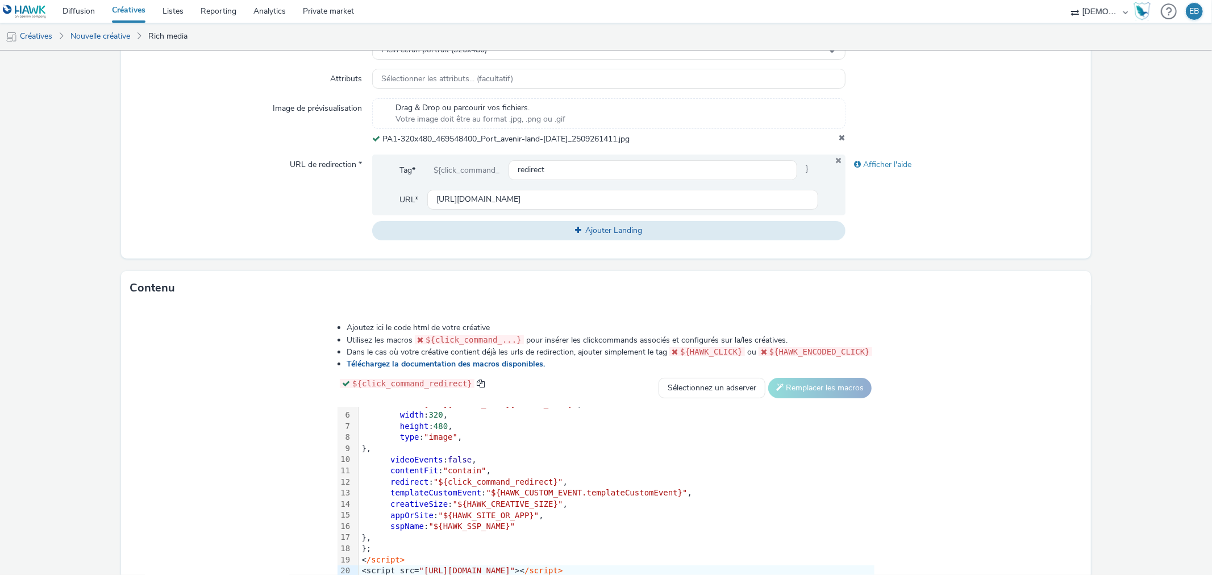
scroll to position [423, 0]
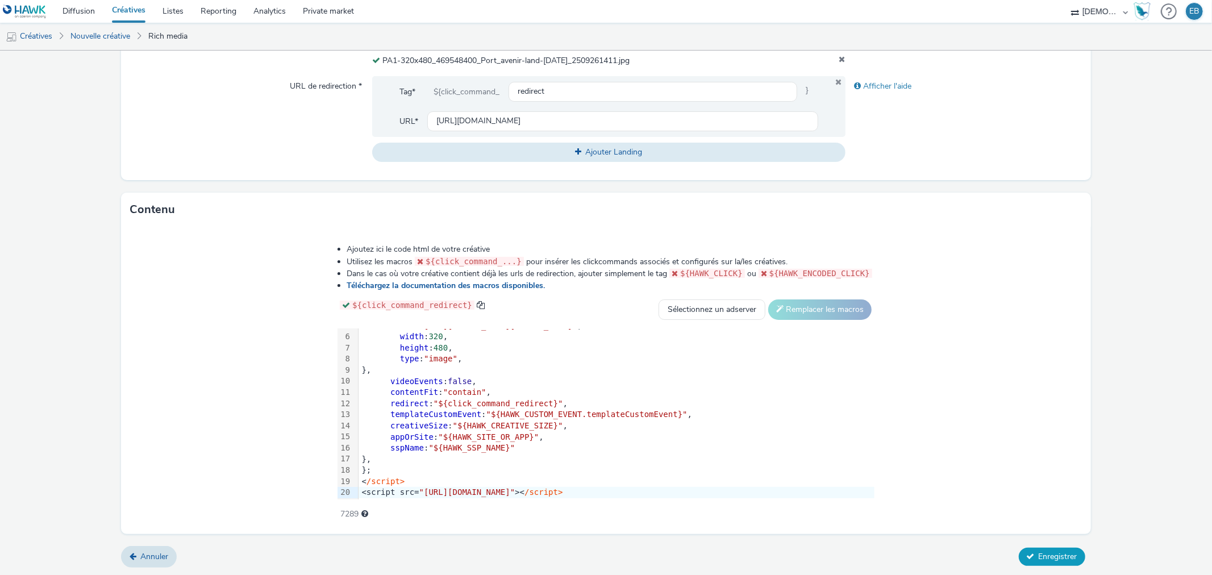
click at [1069, 552] on button "Enregistrer" at bounding box center [1052, 557] width 67 height 18
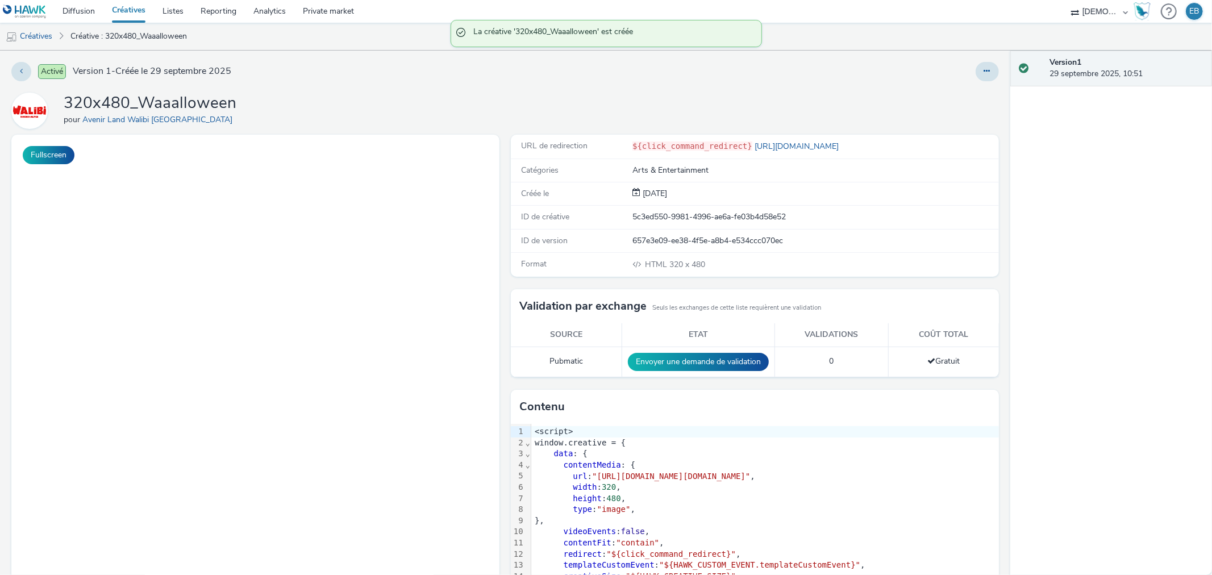
click at [1000, 65] on div "Activé Version 1 - Créée le 29 septembre 2025 320x480_Waaalloween pour Avenir L…" at bounding box center [505, 313] width 1011 height 525
click at [976, 67] on button at bounding box center [987, 71] width 23 height 19
click at [965, 99] on link "Modifier" at bounding box center [956, 94] width 85 height 23
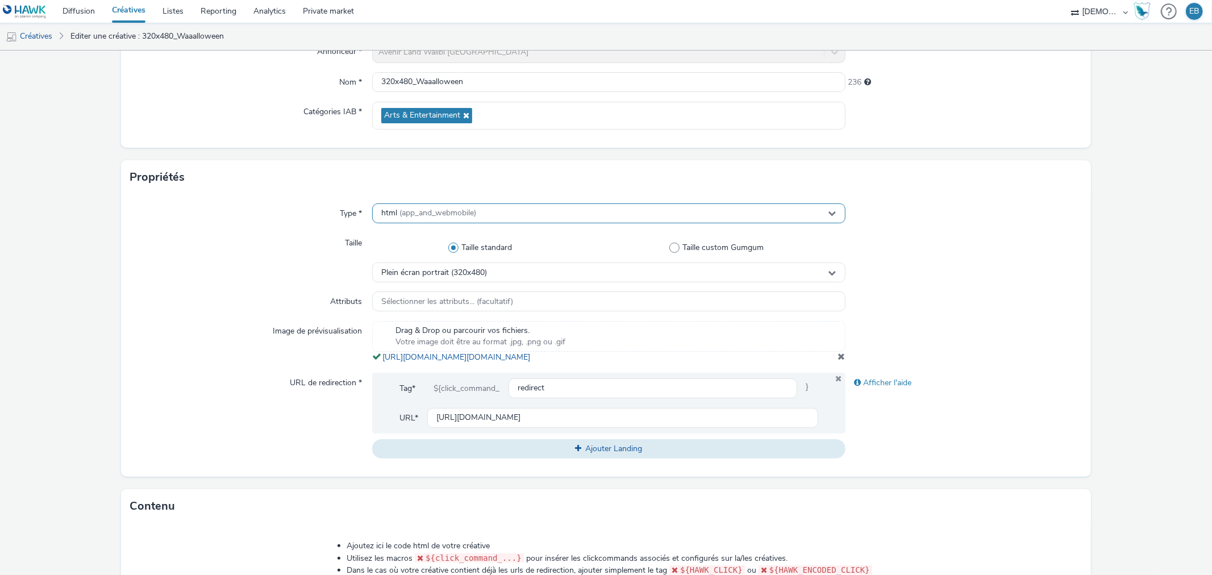
scroll to position [189, 0]
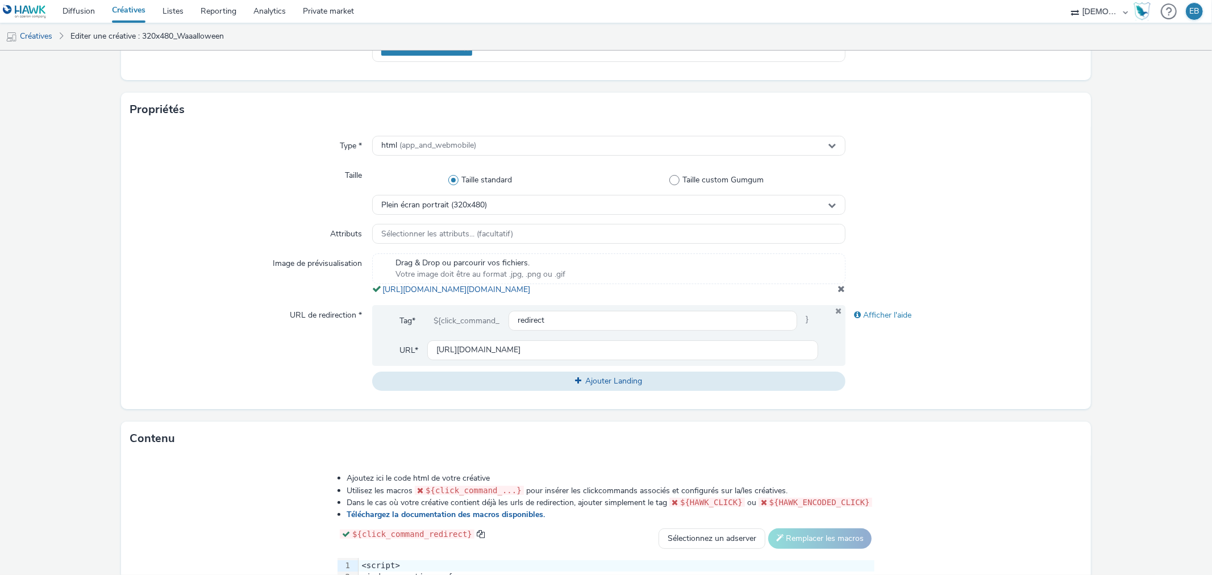
drag, startPoint x: 645, startPoint y: 304, endPoint x: 376, endPoint y: 292, distance: 269.1
click at [376, 292] on div "Drag & Drop ou parcourir vos fichiers. Votre image doit être au format .jpg, .p…" at bounding box center [608, 275] width 473 height 42
copy span "https://tabmo-cdn.s3.eu-west-1.amazonaws.com/hawk.tabmo.io/organizations/38dc92…"
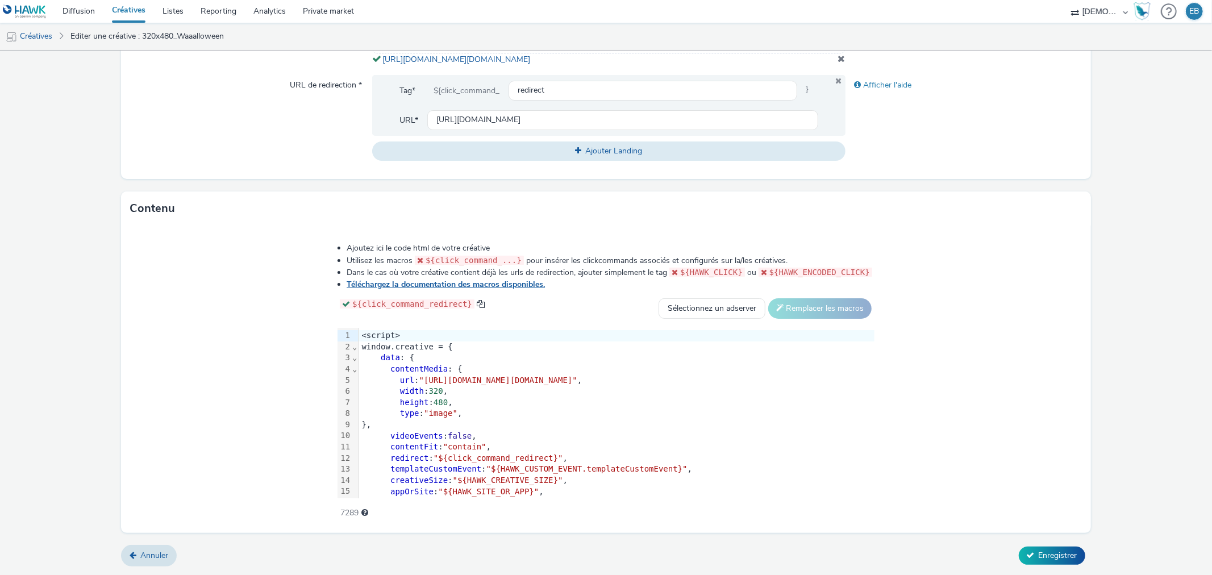
scroll to position [430, 0]
click at [419, 379] on span ""[URL][DOMAIN_NAME][DOMAIN_NAME]"" at bounding box center [498, 380] width 158 height 9
drag, startPoint x: 288, startPoint y: 383, endPoint x: 982, endPoint y: 383, distance: 694.0
click at [578, 383] on span ""[URL][DOMAIN_NAME][DOMAIN_NAME]"" at bounding box center [498, 380] width 158 height 9
click at [1045, 553] on span "Enregistrer" at bounding box center [1058, 555] width 39 height 11
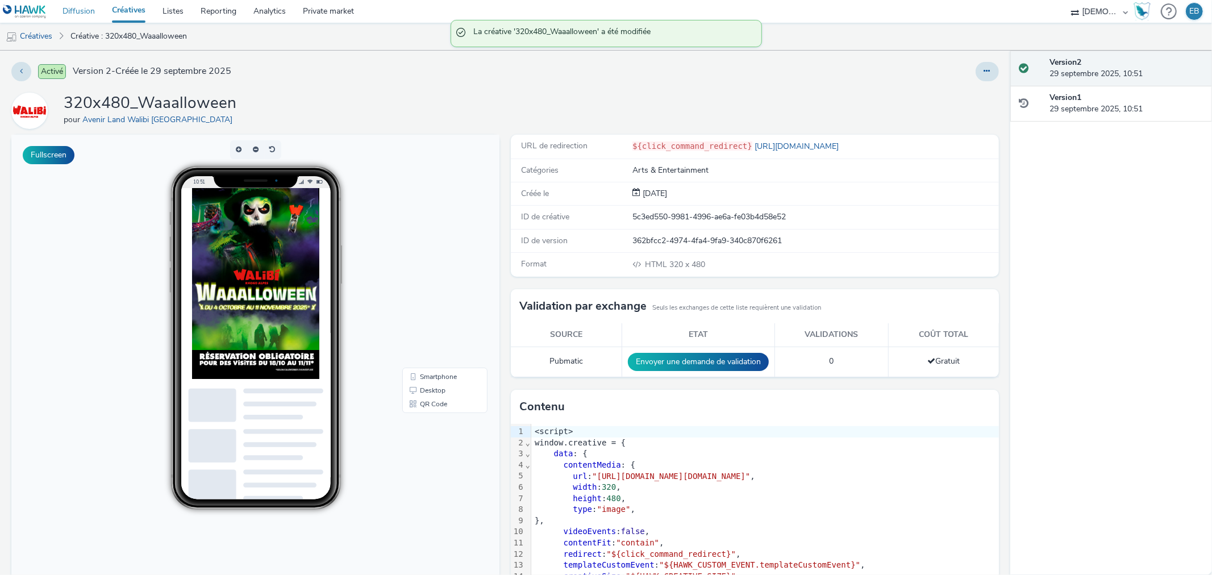
click at [78, 13] on link "Diffusion" at bounding box center [78, 11] width 49 height 23
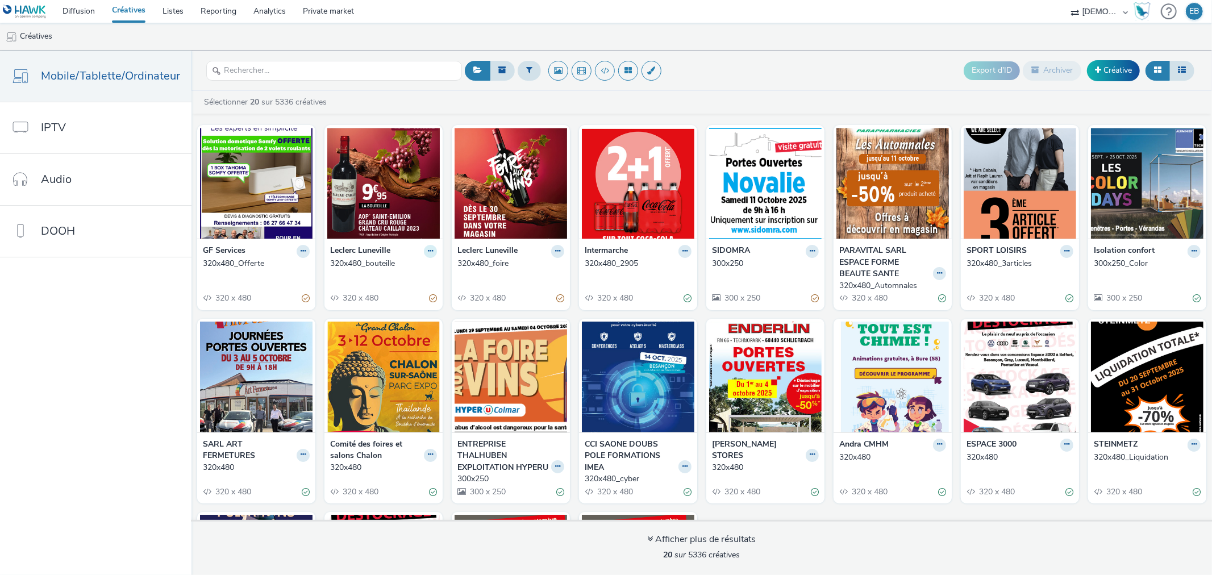
click at [428, 254] on icon at bounding box center [430, 251] width 5 height 7
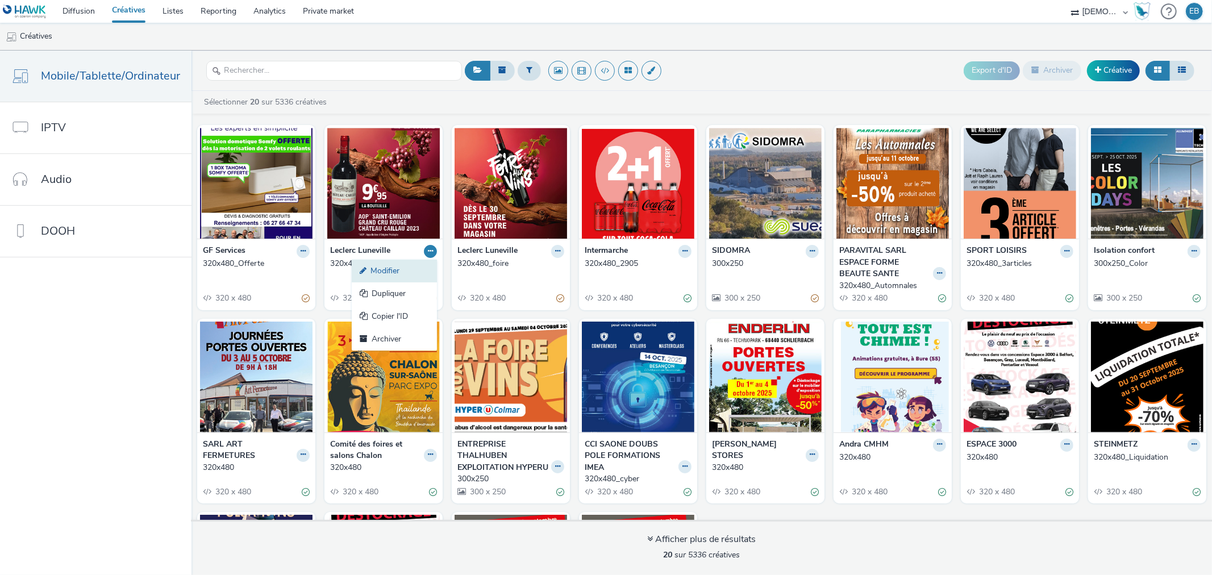
click at [405, 264] on link "Modifier" at bounding box center [394, 271] width 85 height 23
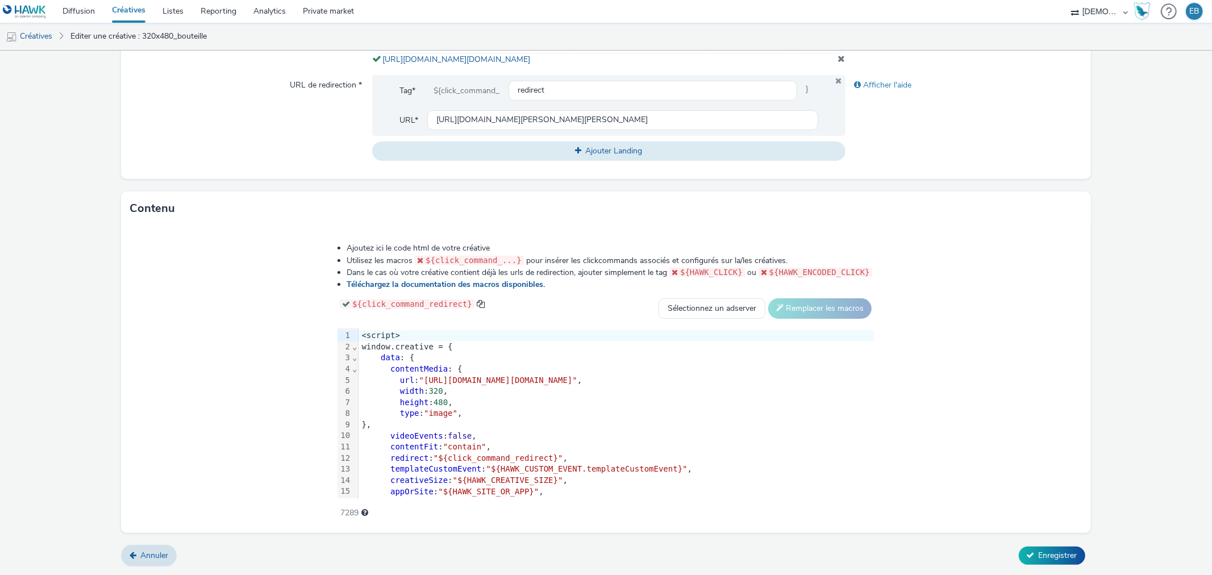
scroll to position [430, 0]
click at [521, 433] on div "videoEvents : false ," at bounding box center [617, 436] width 516 height 11
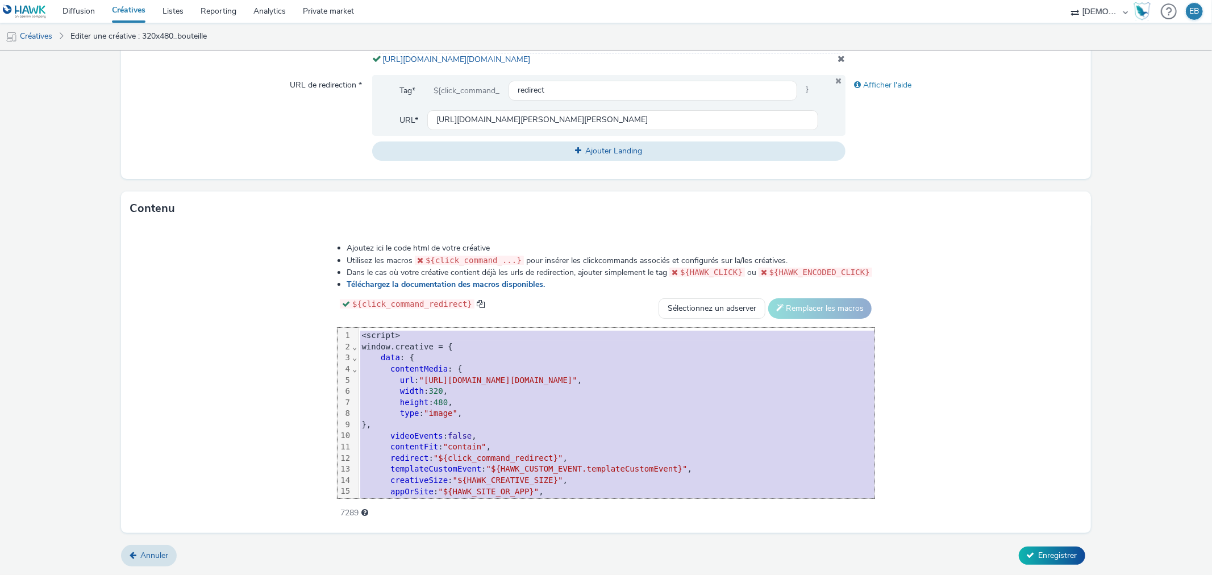
copy div "<script> window.creative = { data : { contentMedia : { url : "[URL][DOMAIN_NAME…"
